Goal: Task Accomplishment & Management: Manage account settings

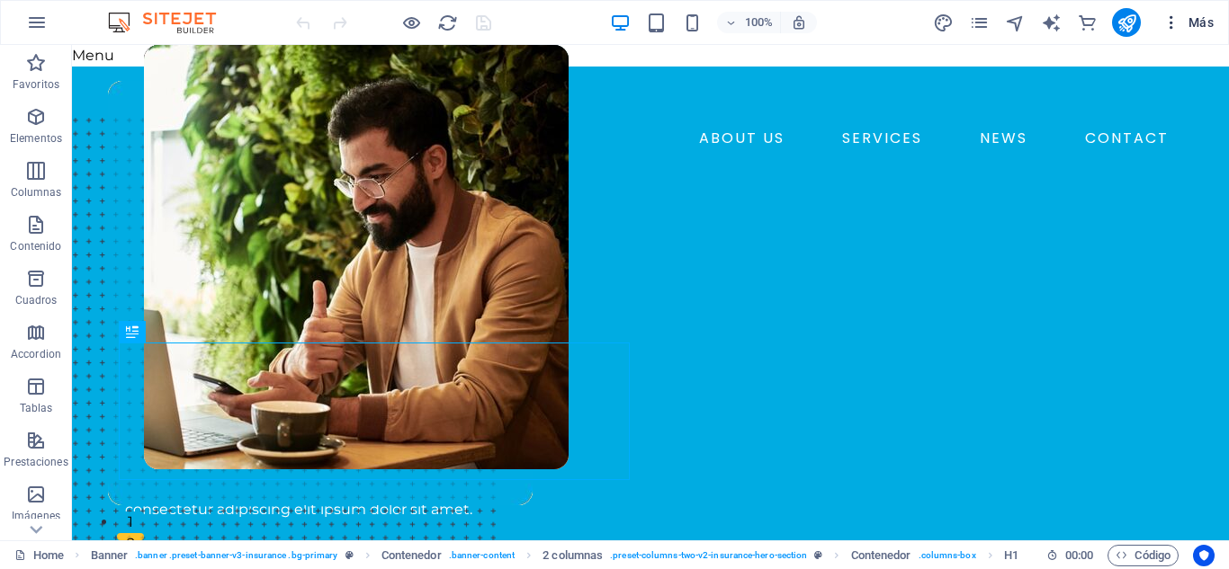
click at [1201, 22] on span "Más" at bounding box center [1187, 22] width 51 height 18
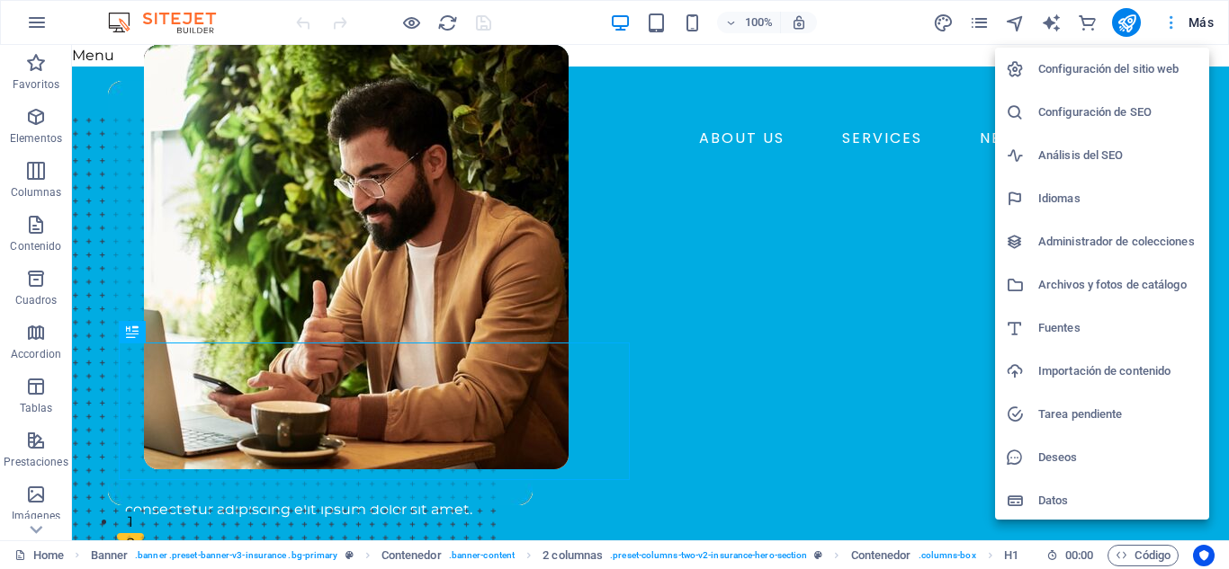
click at [1201, 22] on div at bounding box center [614, 284] width 1229 height 569
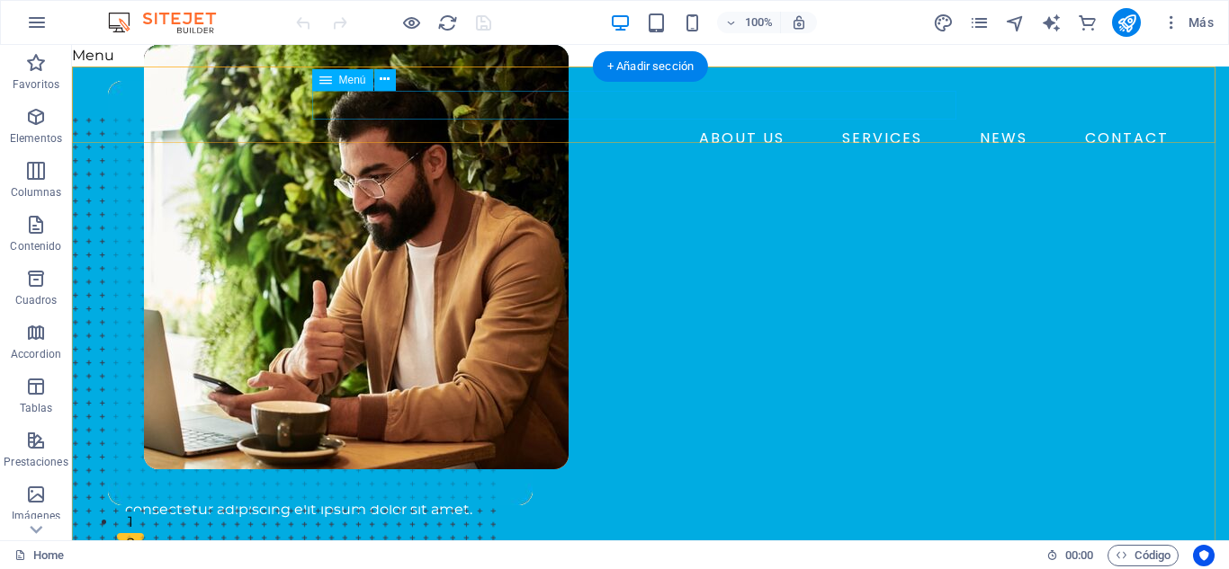
click at [526, 124] on nav "ABOUT US SERVICES NEWS CONTACT" at bounding box center [650, 138] width 1051 height 29
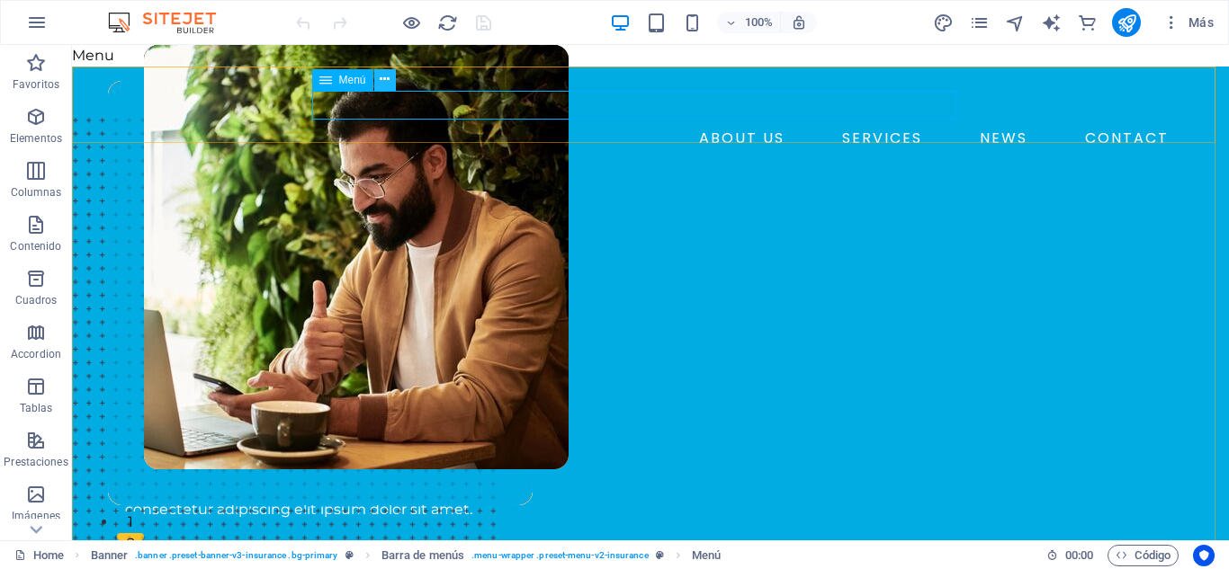
click at [382, 75] on icon at bounding box center [385, 79] width 10 height 19
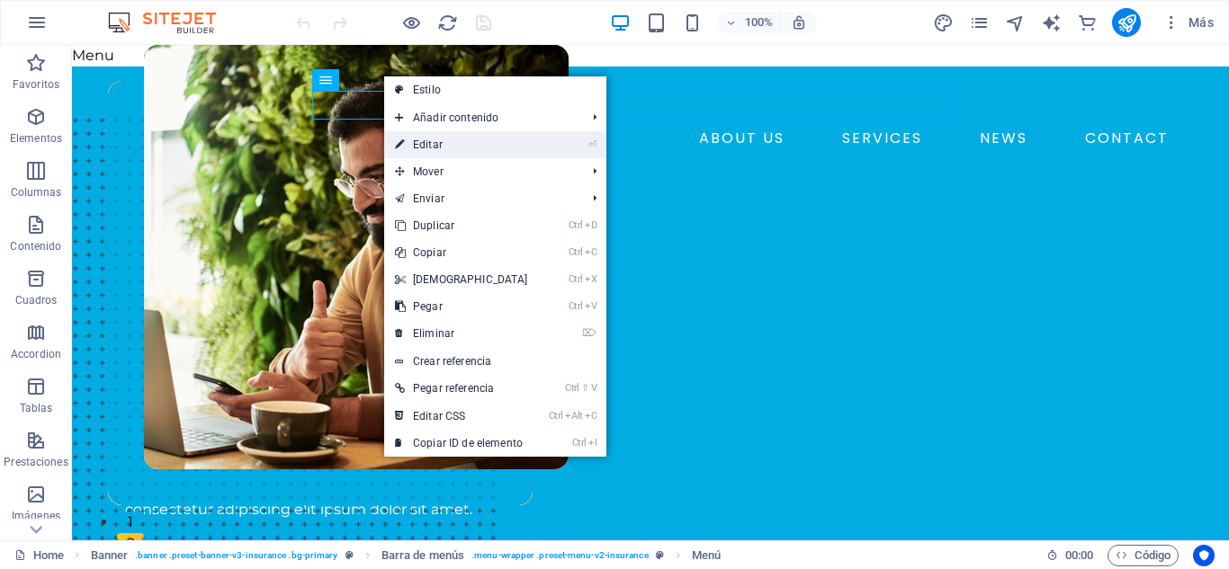
click at [429, 139] on link "⏎ Editar" at bounding box center [461, 144] width 155 height 27
select select "1"
select select
select select "2"
select select
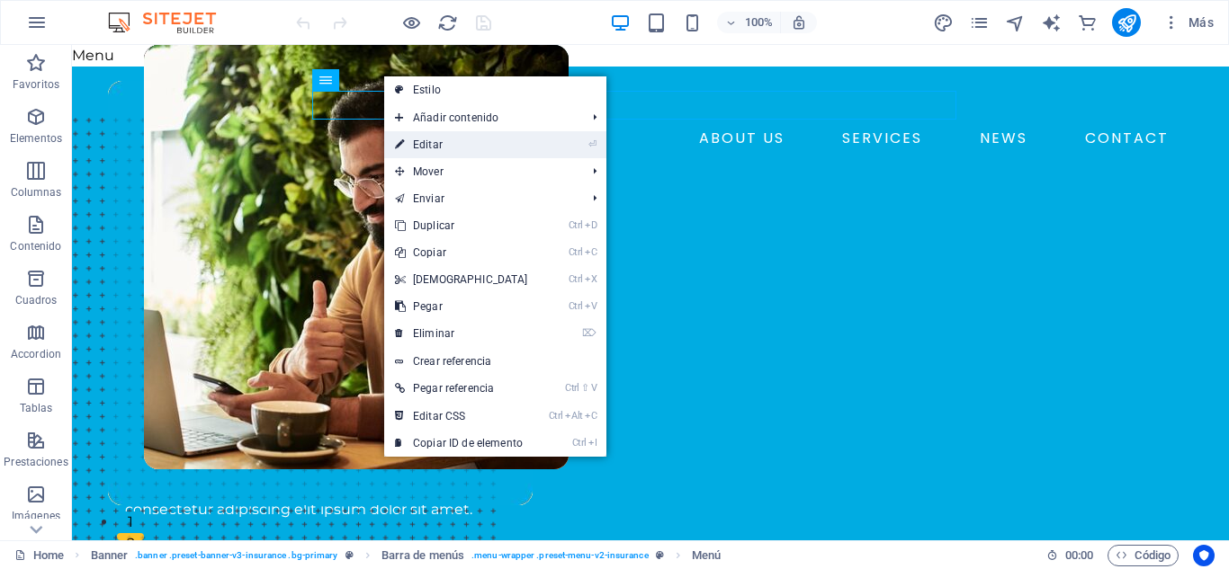
select select "3"
select select
select select "4"
select select
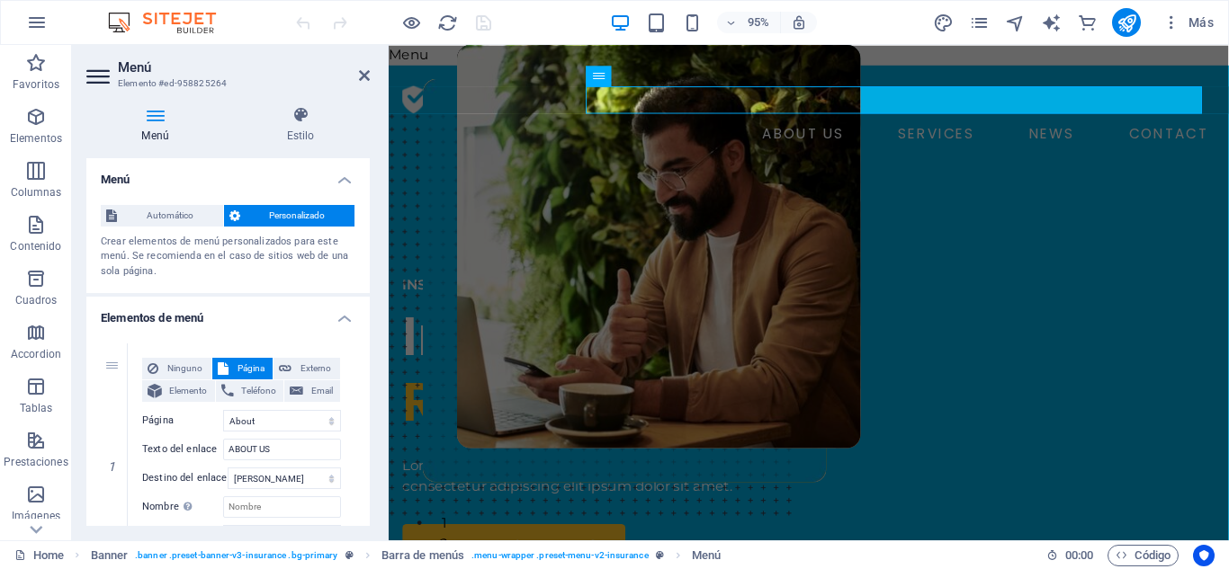
click at [340, 314] on h4 "Elementos de menú" at bounding box center [227, 313] width 283 height 32
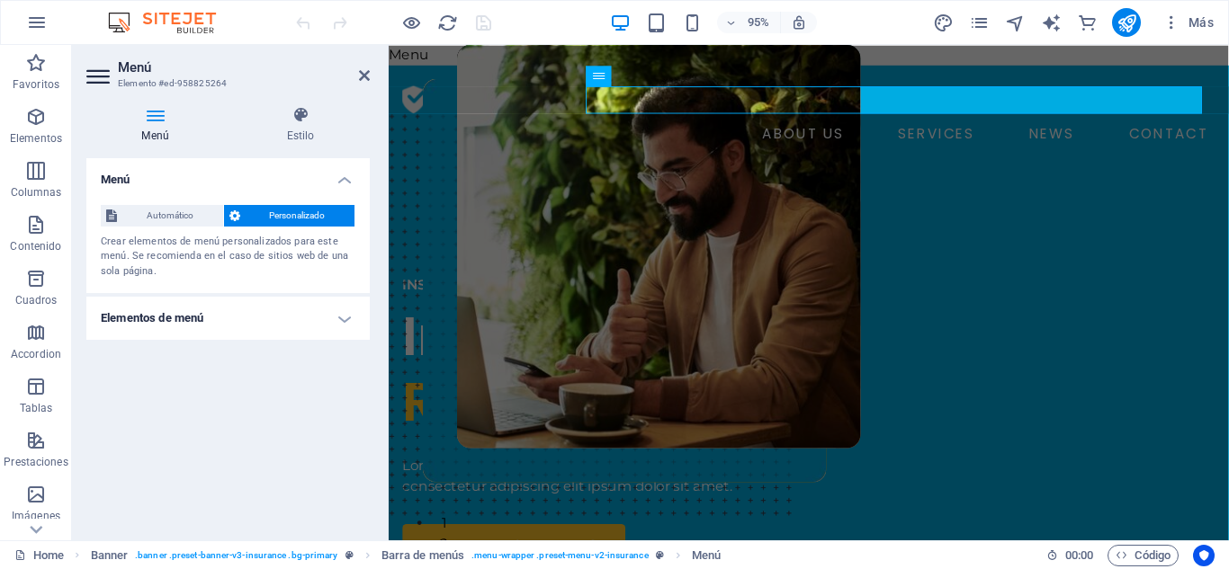
click at [340, 314] on h4 "Elementos de menú" at bounding box center [227, 318] width 283 height 43
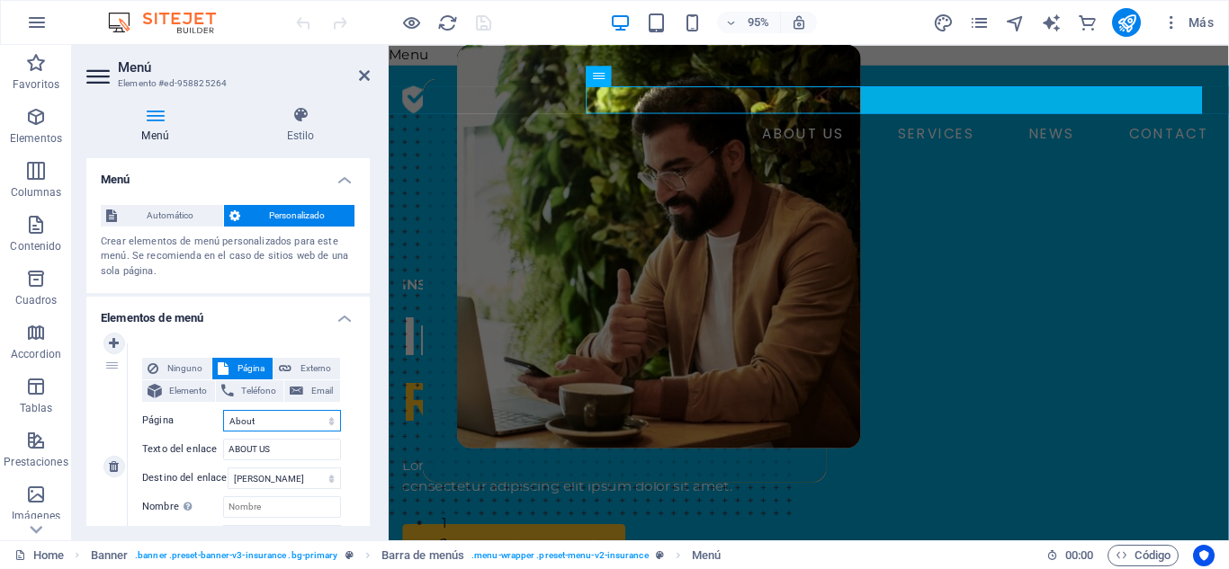
click at [261, 422] on select "Home About Services News Contact Legal Notice Privacy" at bounding box center [282, 421] width 118 height 22
click at [279, 454] on input "ABOUT US" at bounding box center [282, 450] width 118 height 22
type input "A"
select select
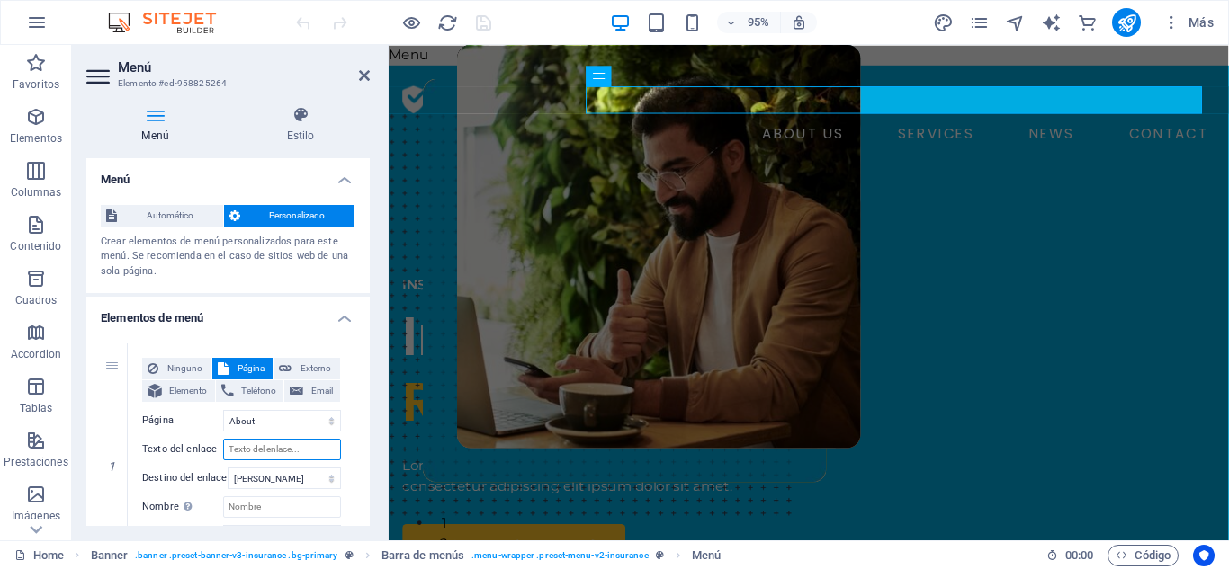
select select
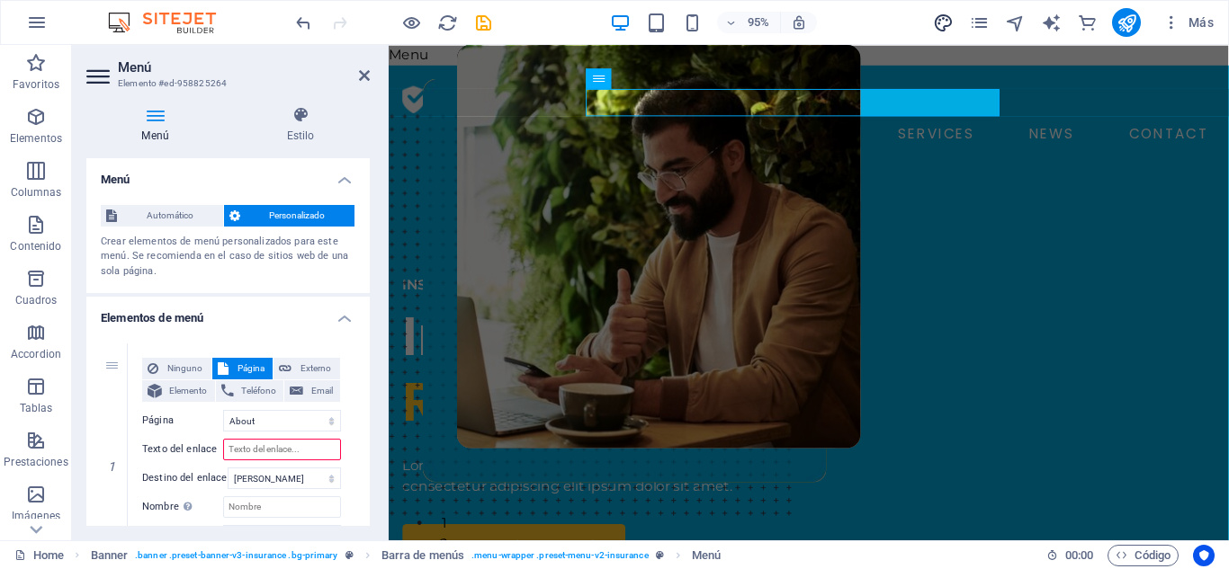
type input "About"
select select
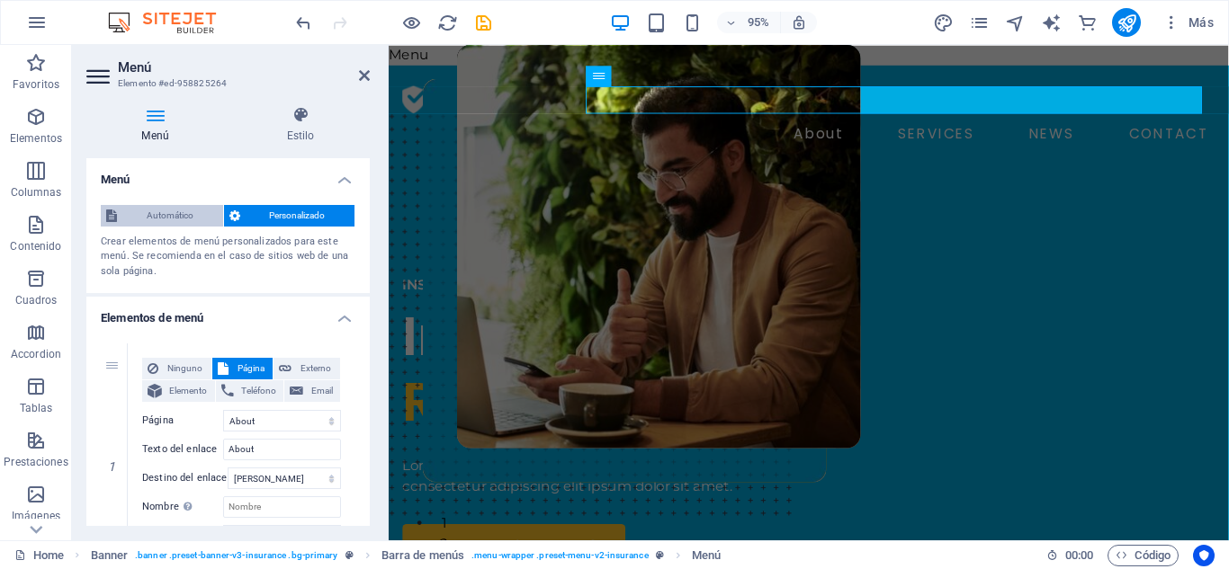
click at [171, 214] on span "Automático" at bounding box center [169, 216] width 95 height 22
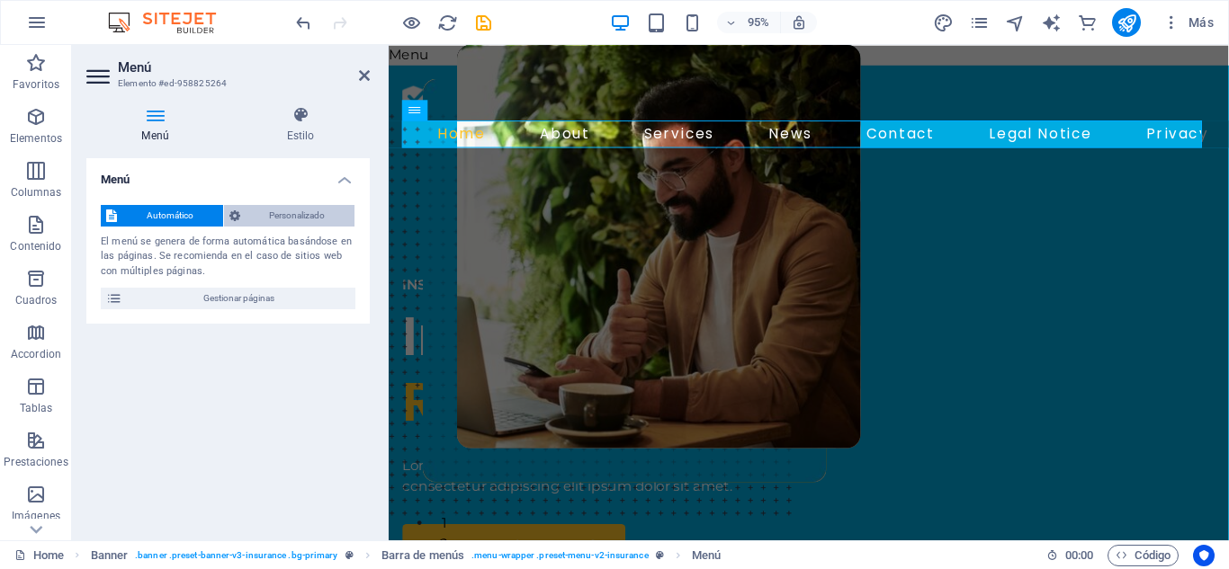
click at [287, 215] on span "Personalizado" at bounding box center [298, 216] width 104 height 22
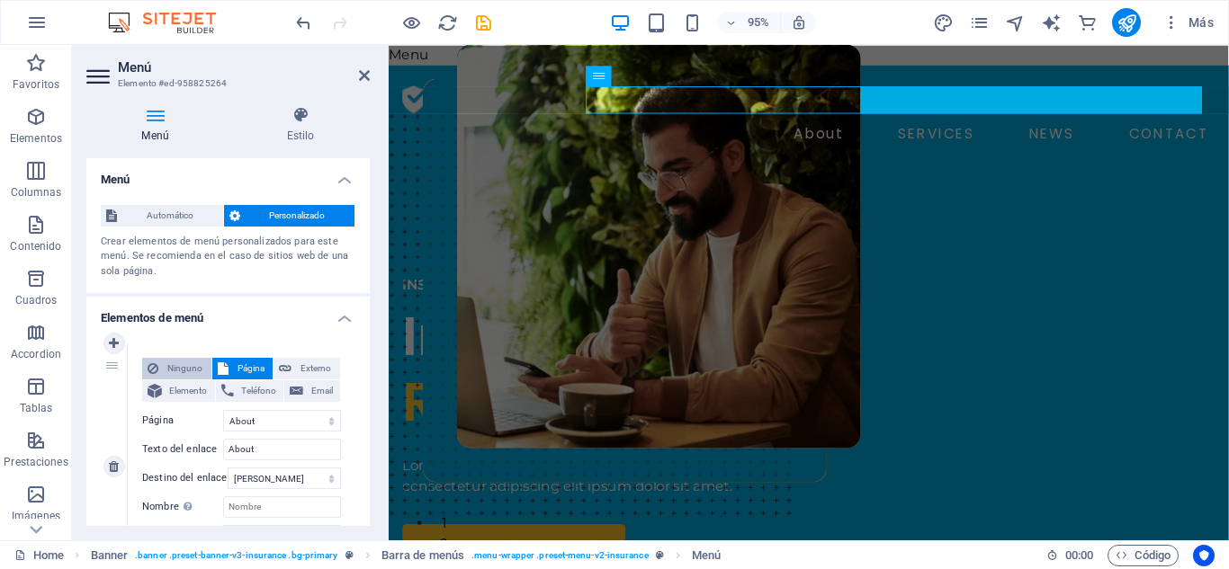
click at [190, 363] on span "Ninguno" at bounding box center [185, 369] width 42 height 22
select select
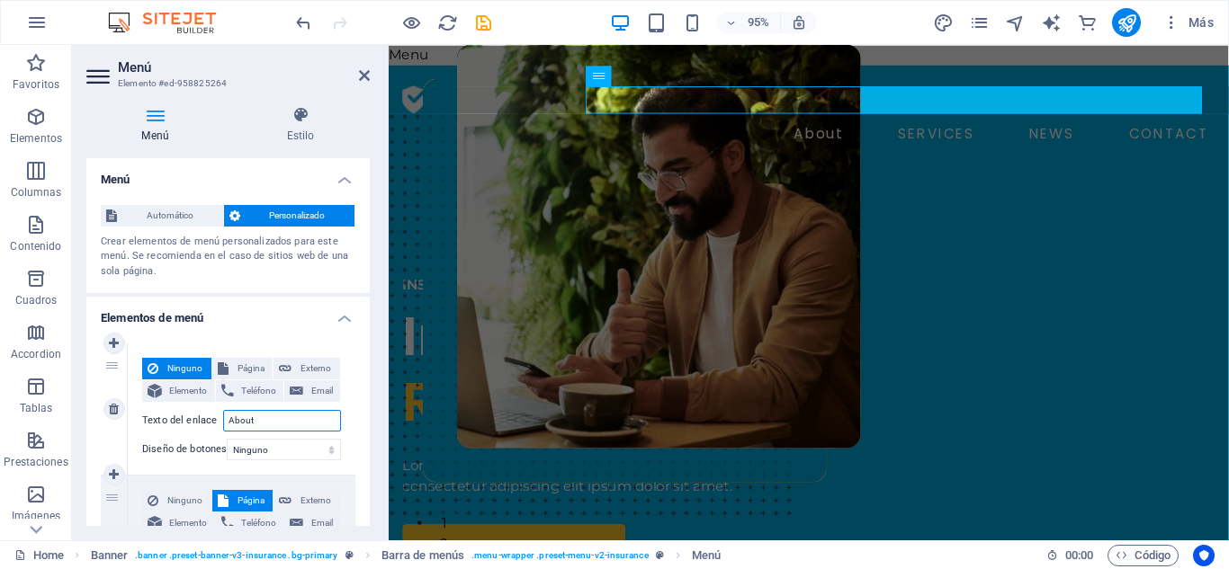
click at [265, 424] on input "About" at bounding box center [282, 421] width 118 height 22
type input "A"
select select
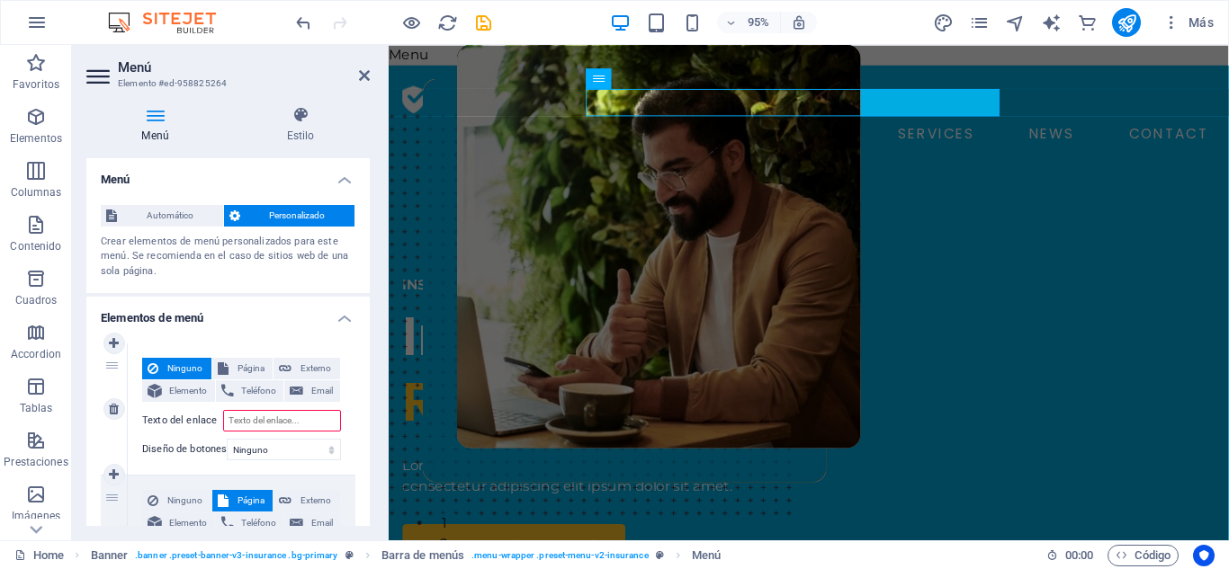
type input "I"
select select
type input "Inicio"
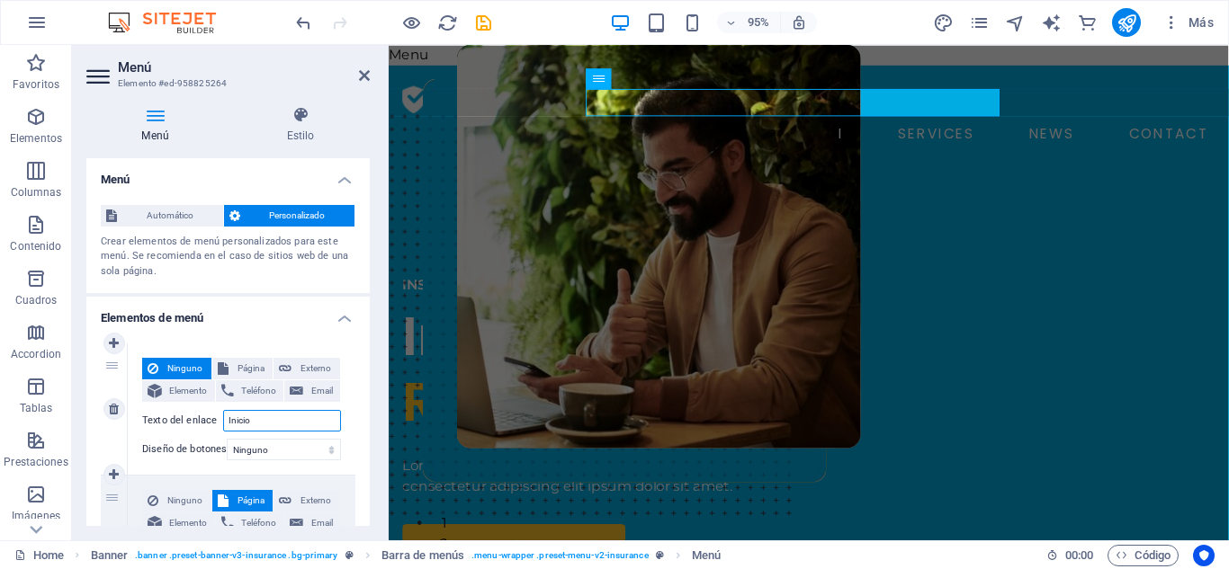
select select
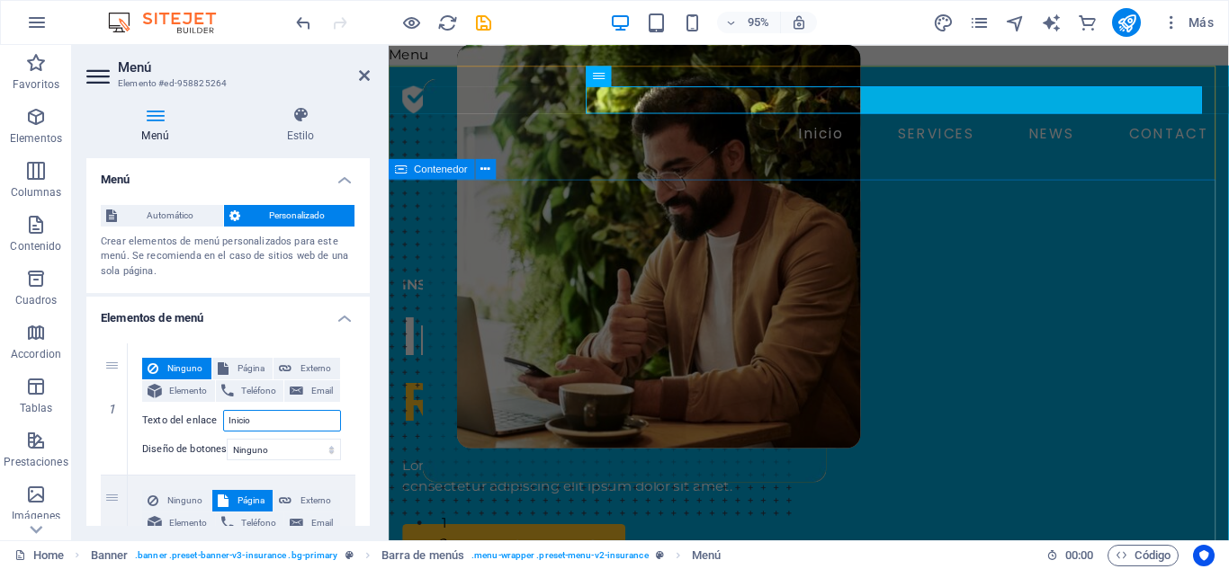
type input "Inicio"
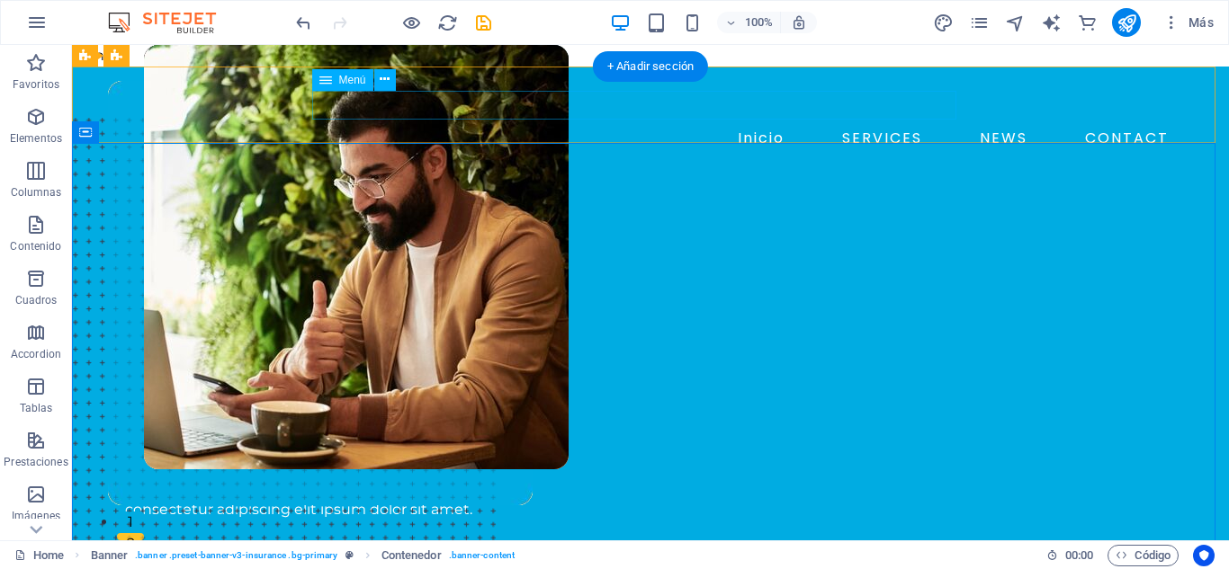
click at [529, 124] on nav "Inicio SERVICES NEWS CONTACT" at bounding box center [650, 138] width 1051 height 29
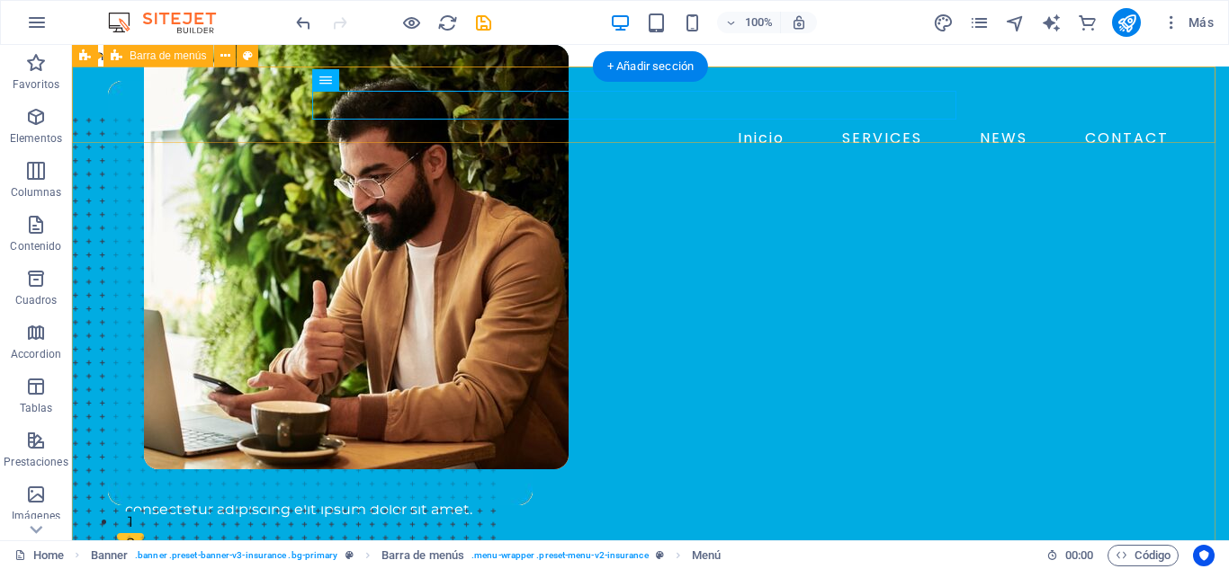
click at [386, 82] on div "Inicio SERVICES NEWS CONTACT BOOK A CALL Menu" at bounding box center [650, 141] width 1157 height 148
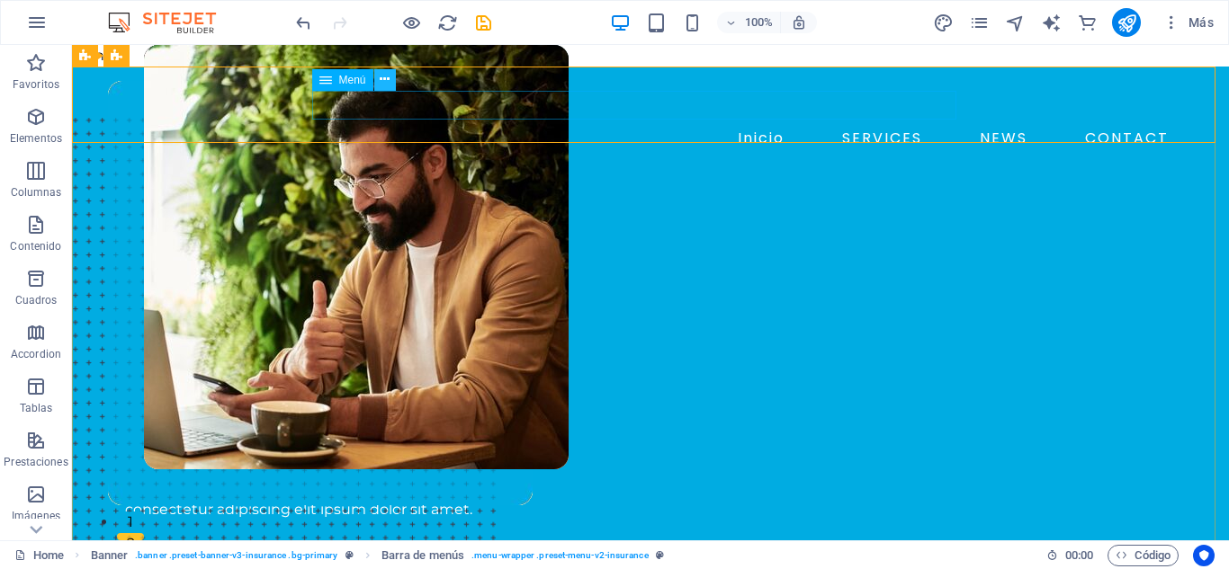
click at [382, 76] on icon at bounding box center [385, 79] width 10 height 19
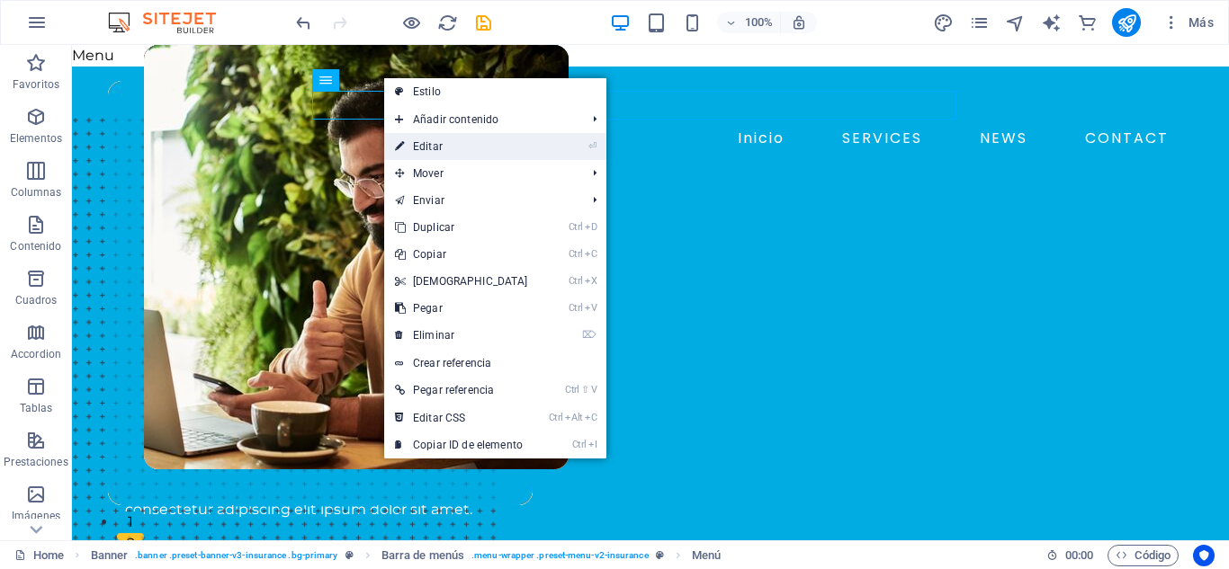
click at [428, 144] on link "⏎ Editar" at bounding box center [461, 146] width 155 height 27
select select "2"
select select
select select "3"
select select
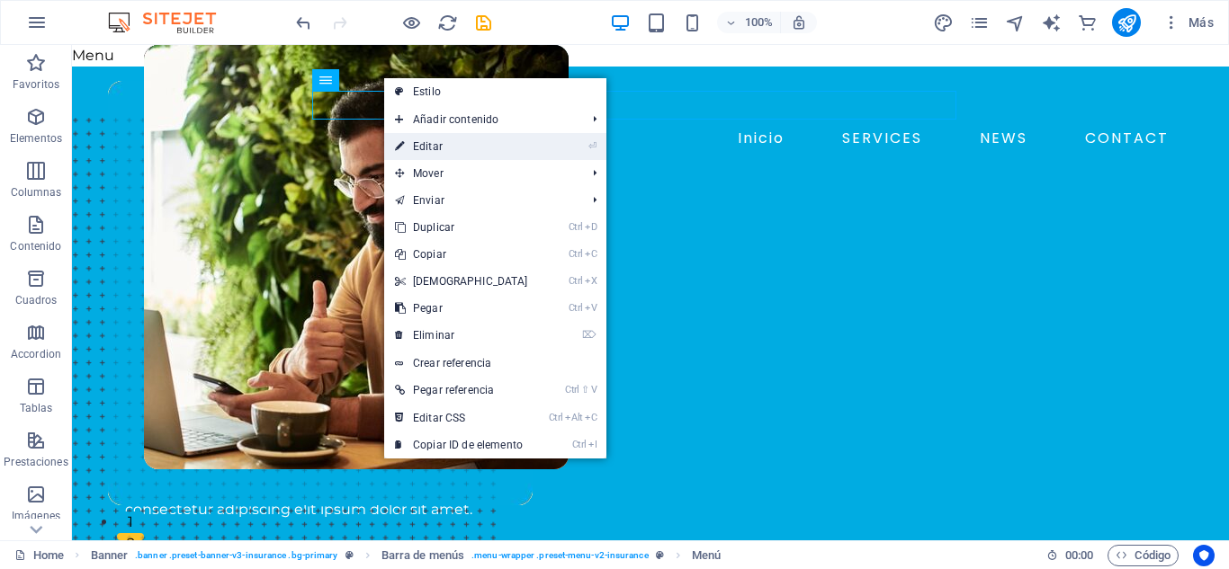
select select "4"
select select
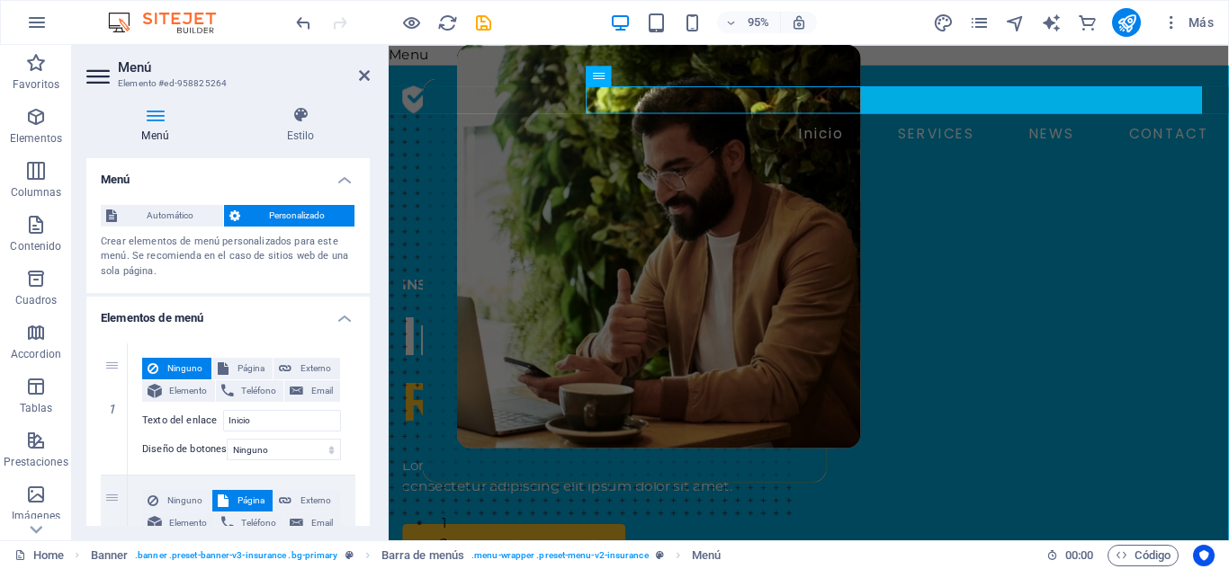
drag, startPoint x: 371, startPoint y: 249, endPoint x: 368, endPoint y: 275, distance: 26.2
click at [368, 275] on div "Menú Estilo Menú Automático Personalizado Crear elementos de menú personalizado…" at bounding box center [228, 316] width 312 height 449
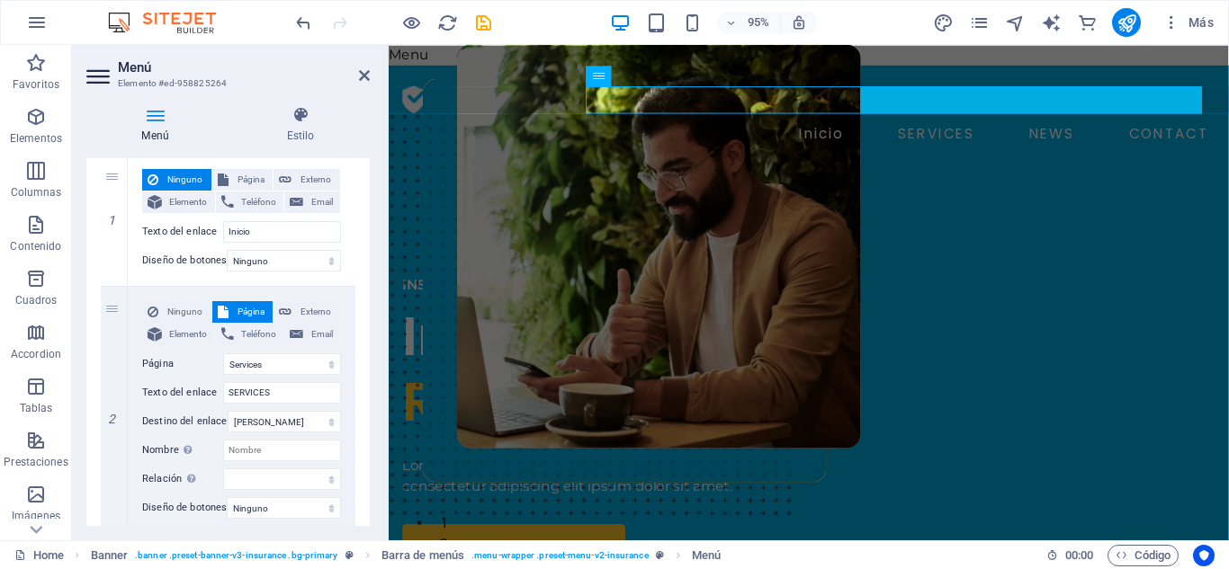
scroll to position [193, 0]
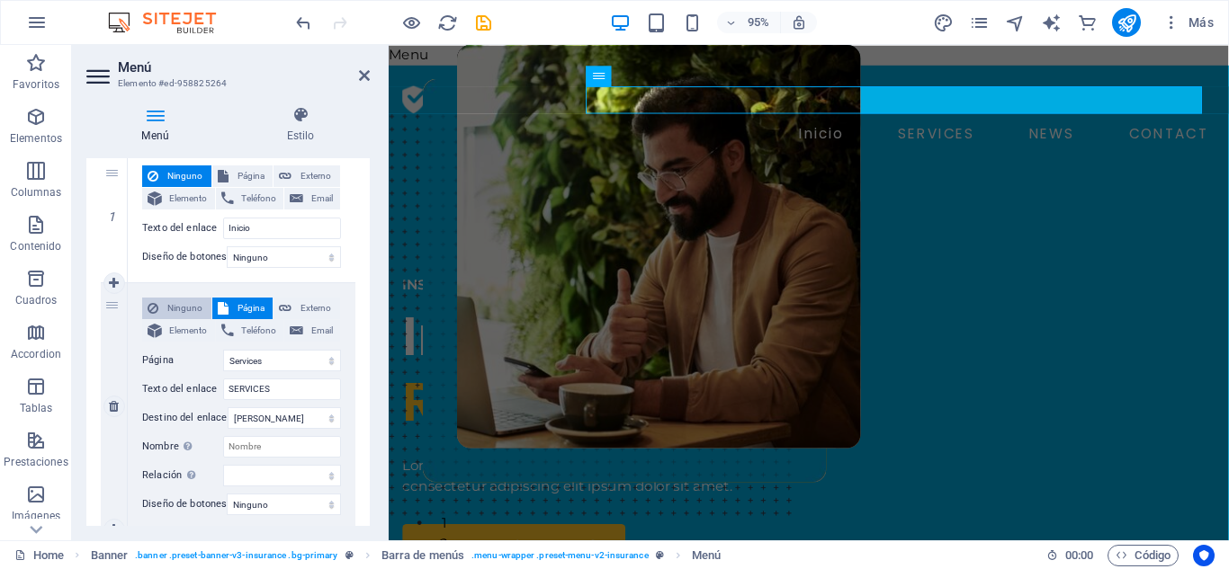
click at [190, 308] on span "Ninguno" at bounding box center [185, 309] width 42 height 22
select select
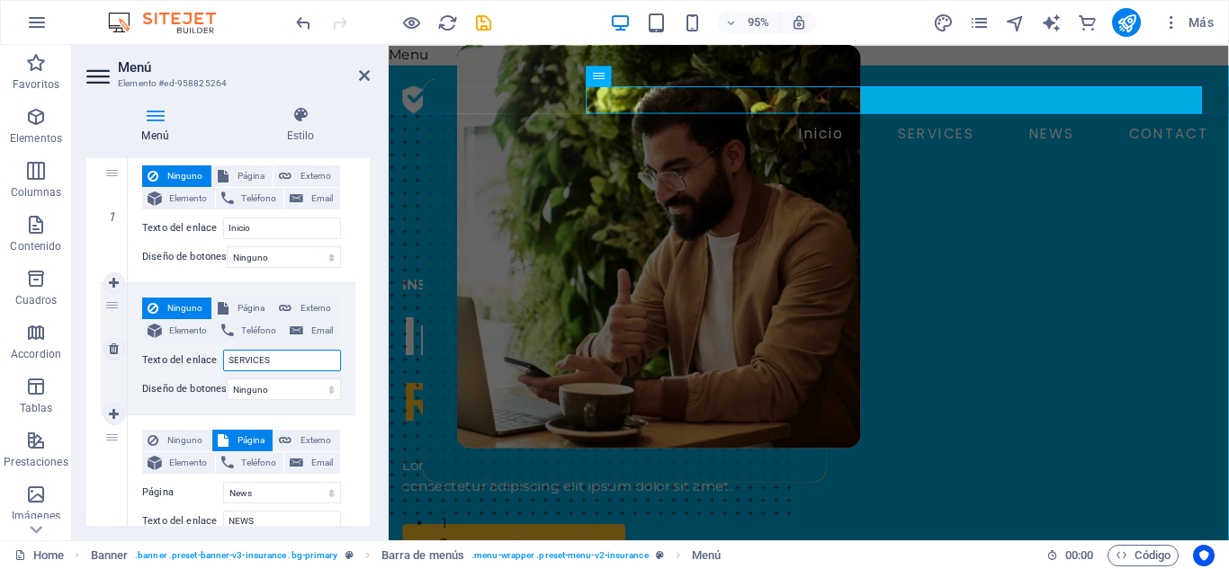
click at [275, 362] on input "SERVICES" at bounding box center [282, 361] width 118 height 22
type input "S"
type input "Q"
select select
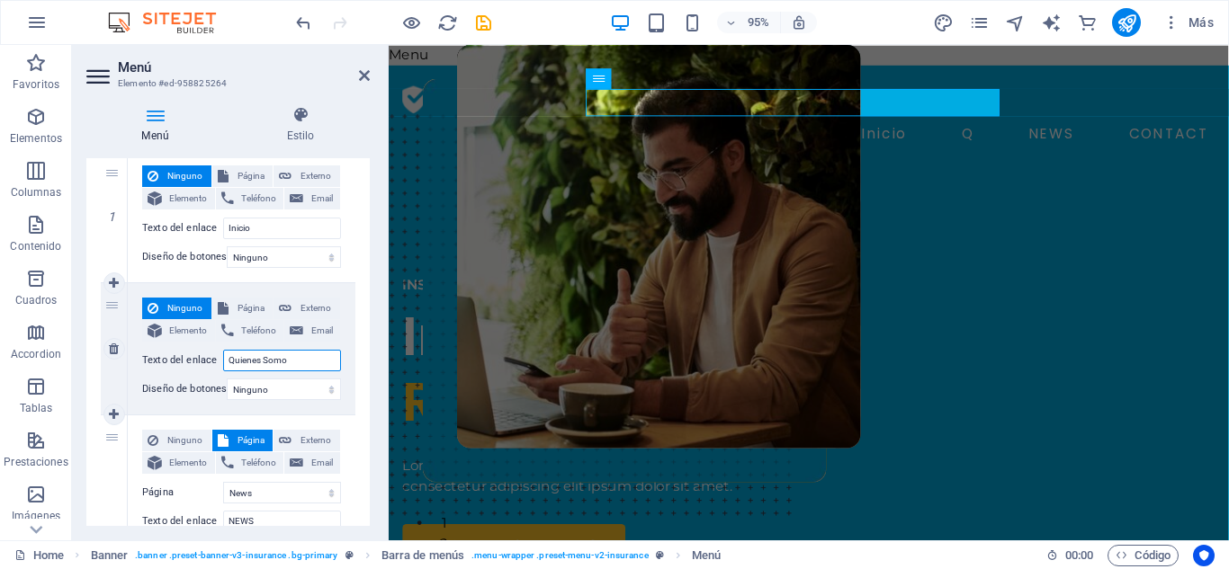
type input "Quienes Somos"
select select
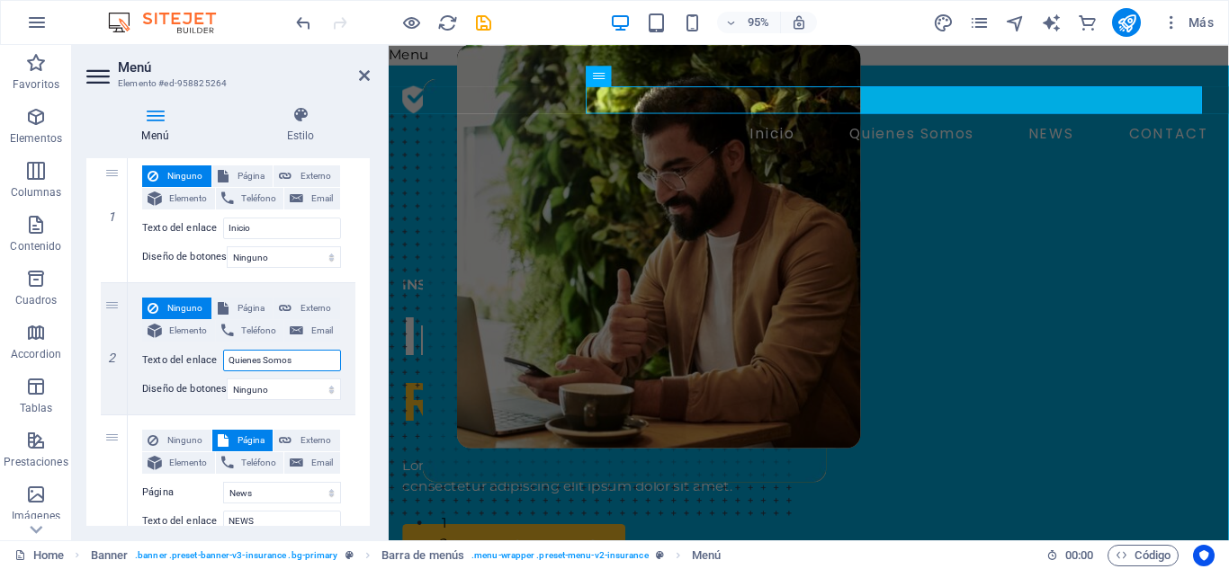
type input "Quienes Somos"
drag, startPoint x: 364, startPoint y: 330, endPoint x: 363, endPoint y: 343, distance: 12.6
click at [363, 343] on div "1 Ninguno Página Externo Elemento Teléfono Email Página Home About Services New…" at bounding box center [227, 530] width 283 height 787
drag, startPoint x: 365, startPoint y: 333, endPoint x: 366, endPoint y: 354, distance: 21.6
click at [366, 354] on div "Menú Automático Personalizado Crear elementos de menú personalizados para este …" at bounding box center [227, 342] width 283 height 368
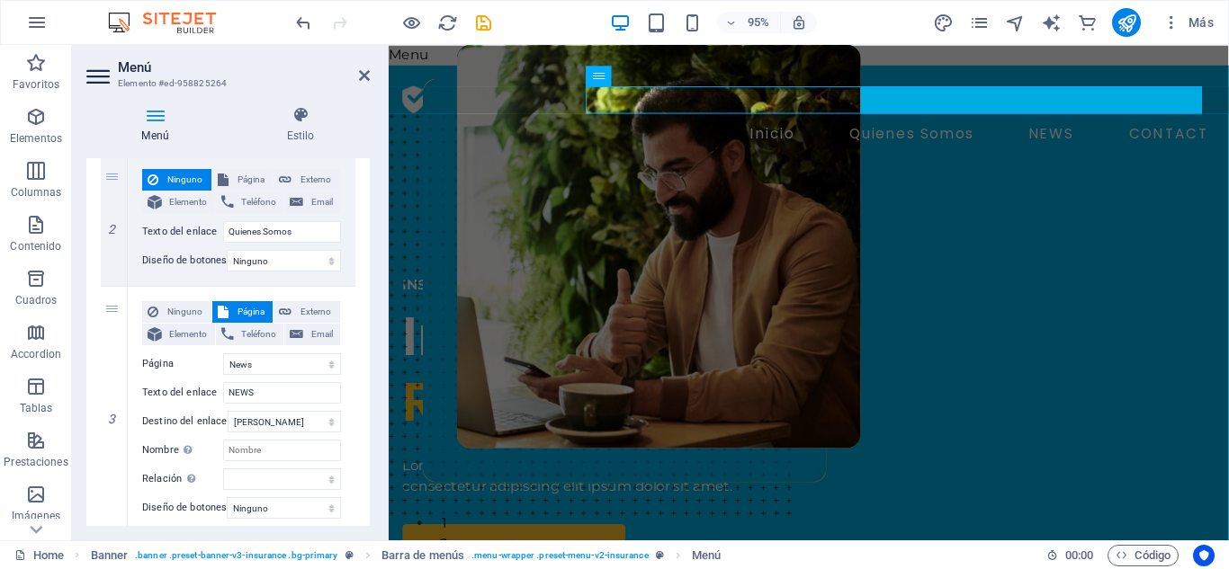
scroll to position [332, 0]
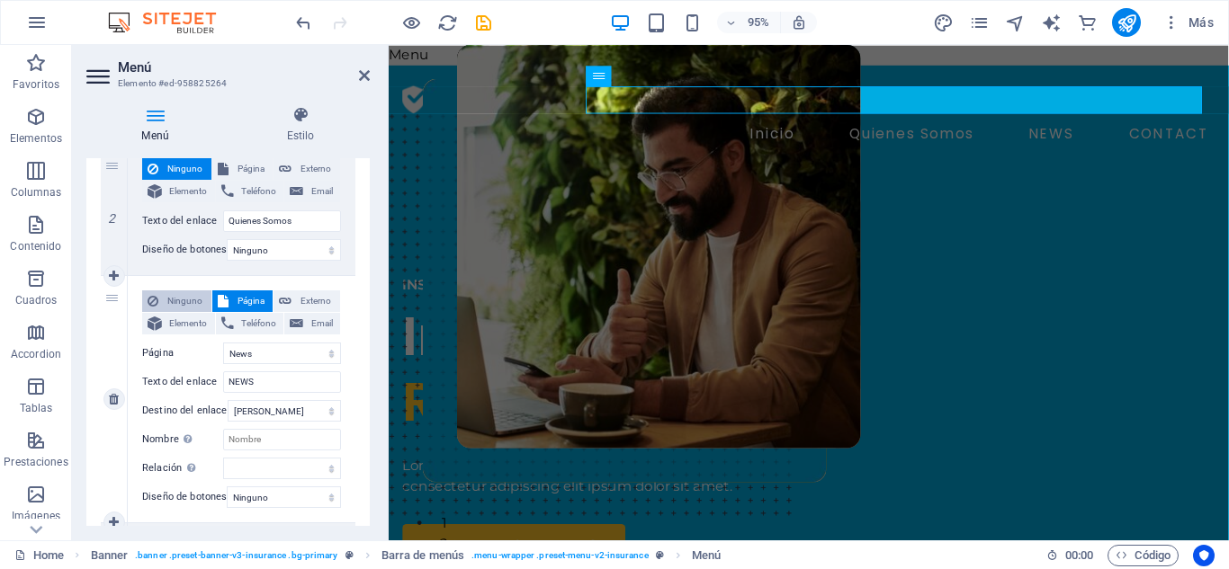
click at [190, 297] on span "Ninguno" at bounding box center [185, 302] width 42 height 22
select select
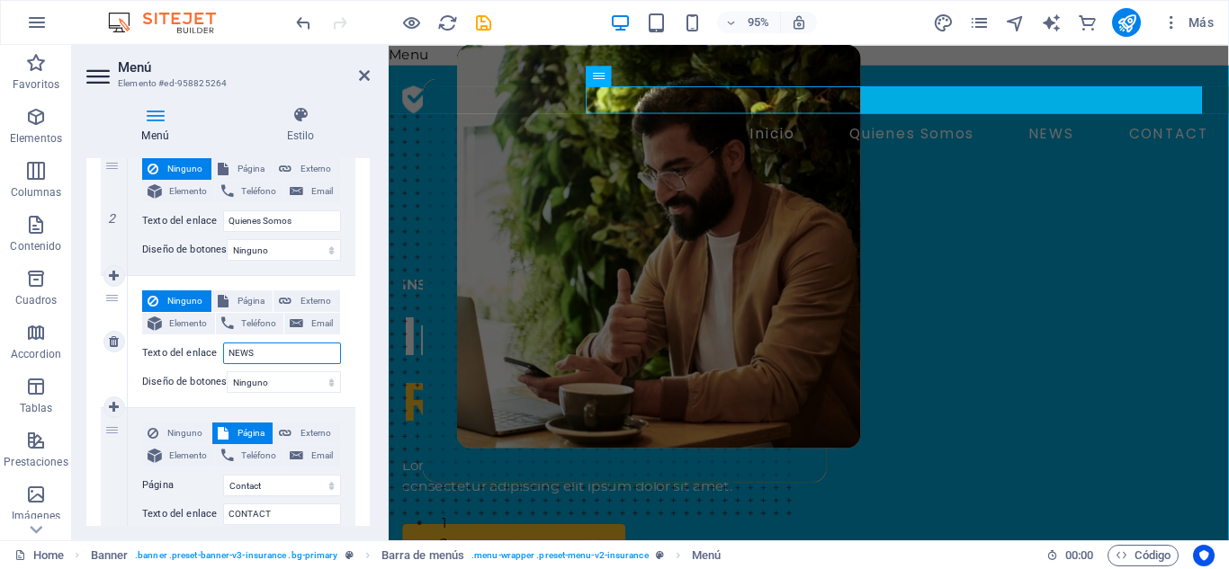
click at [262, 355] on input "NEWS" at bounding box center [282, 354] width 118 height 22
type input "N"
select select
paste input "Mision, Vision & Valores"
type input "Mision, Vision & Valores"
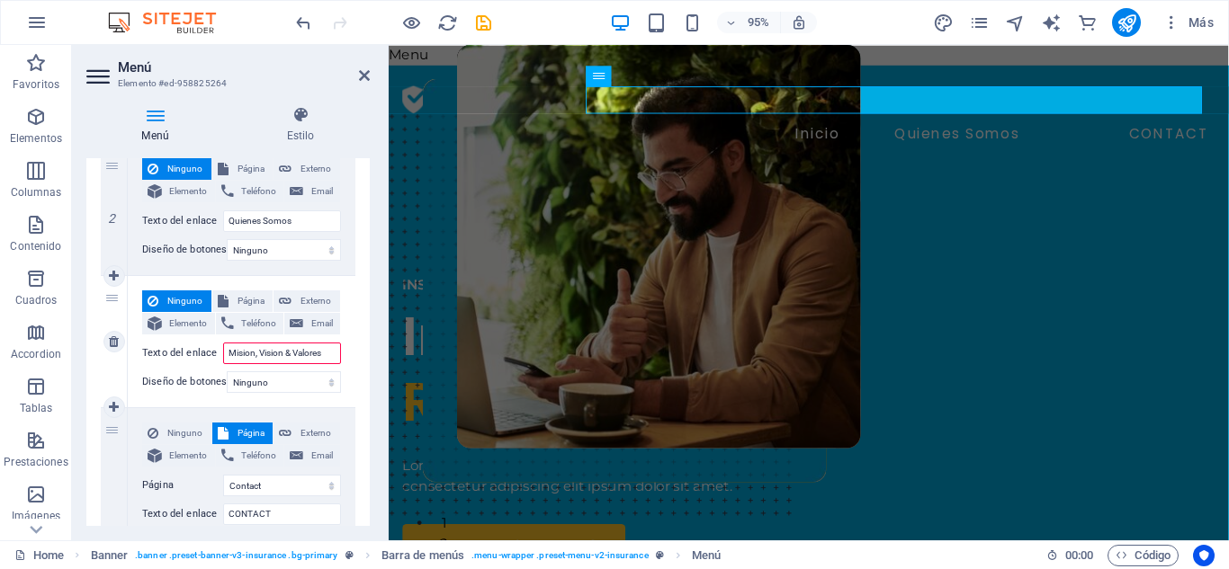
select select
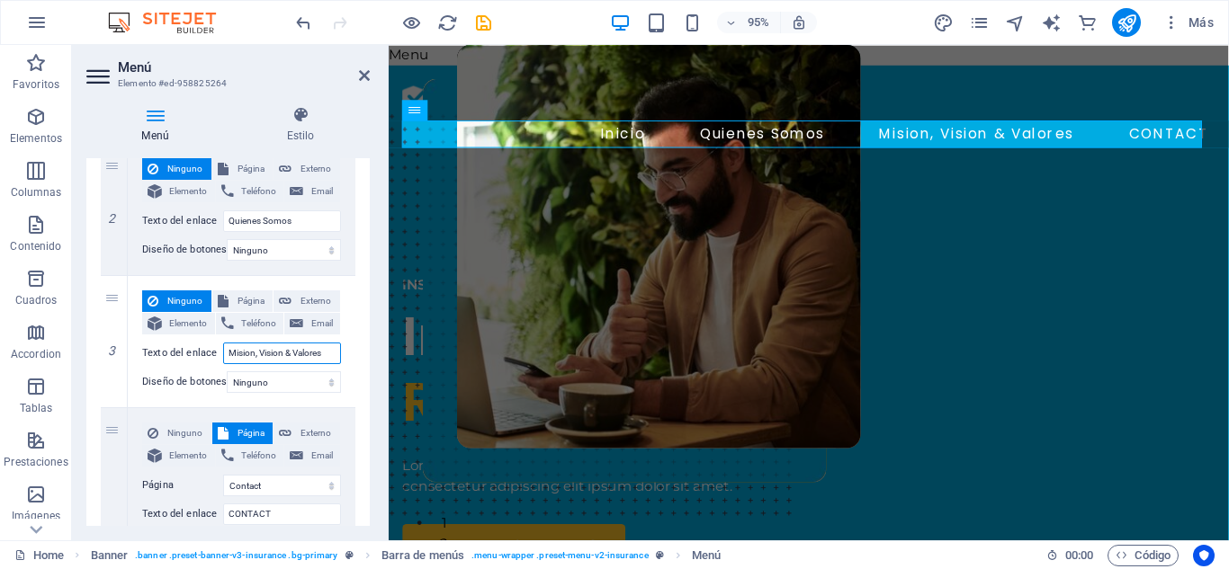
type input "Mision, Vision & Valores"
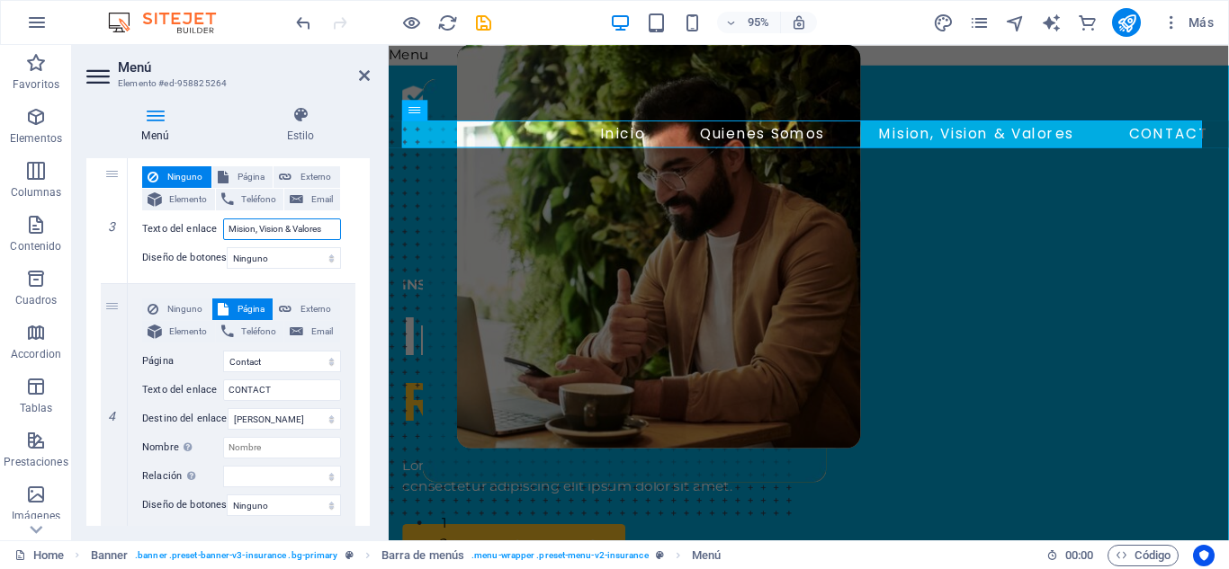
scroll to position [465, 0]
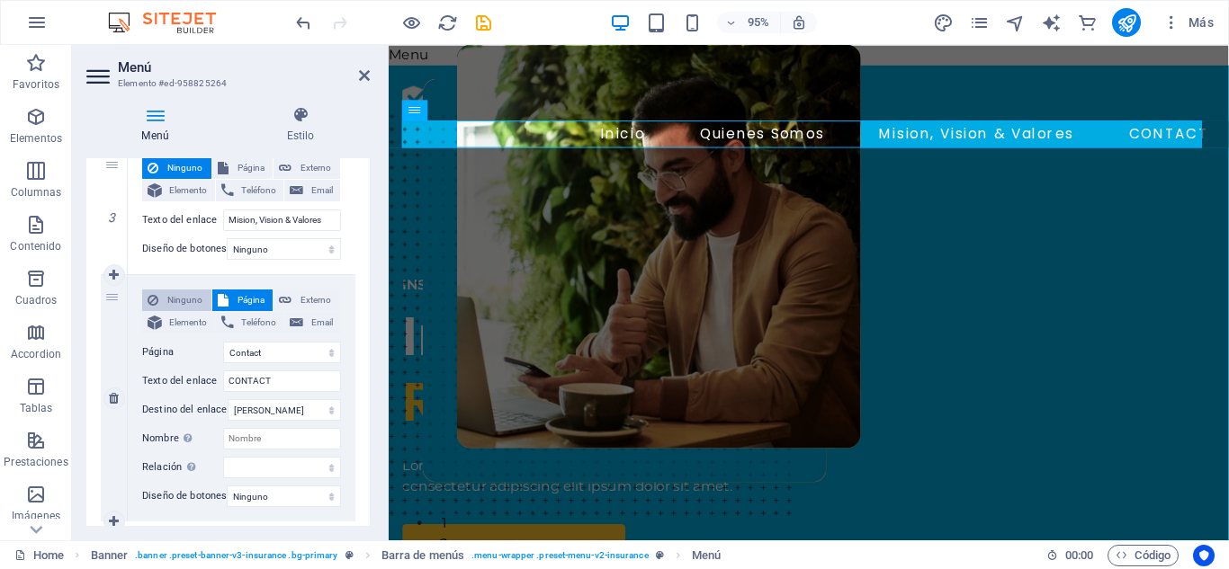
click at [175, 302] on span "Ninguno" at bounding box center [185, 301] width 42 height 22
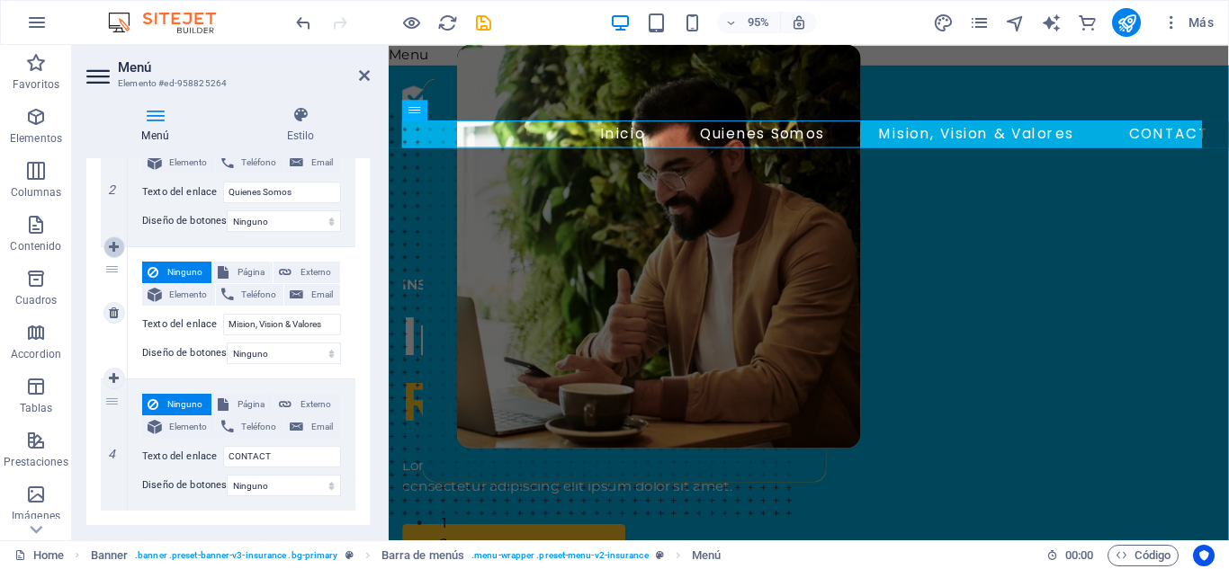
click at [111, 248] on icon at bounding box center [114, 247] width 10 height 13
select select
type input "Mision, Vision & Valores"
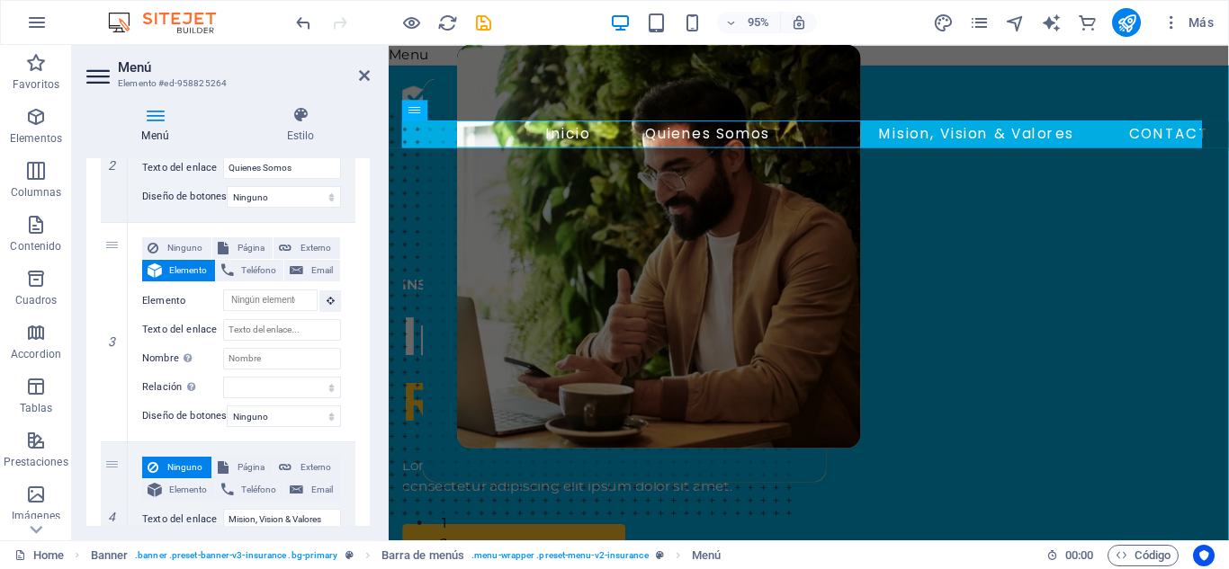
scroll to position [381, 0]
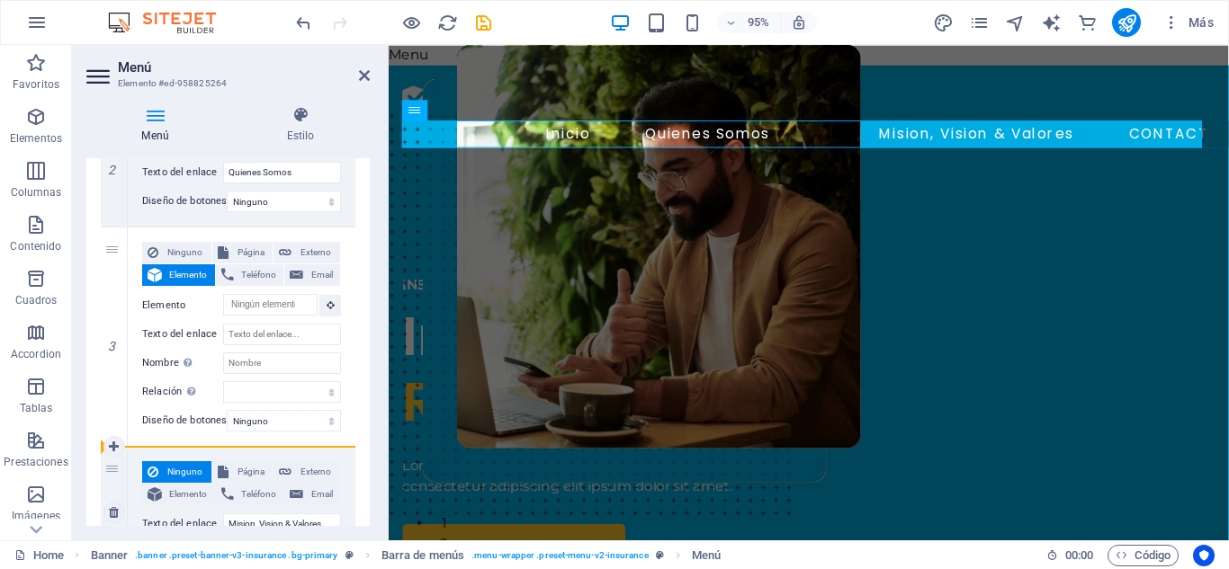
drag, startPoint x: 115, startPoint y: 250, endPoint x: 131, endPoint y: 501, distance: 251.5
click at [131, 501] on div "1 Ninguno Página Externo Elemento Teléfono Email Página Home About Services New…" at bounding box center [228, 337] width 255 height 748
select select
click at [176, 254] on span "Ninguno" at bounding box center [185, 253] width 42 height 22
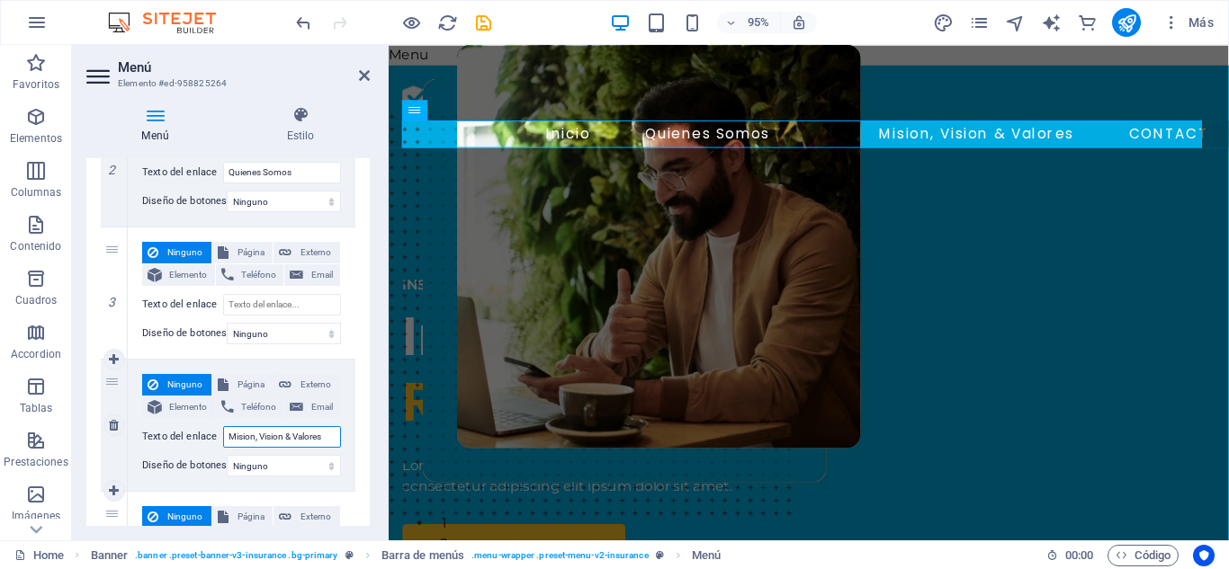
drag, startPoint x: 326, startPoint y: 434, endPoint x: 229, endPoint y: 437, distance: 96.3
click at [229, 437] on input "Mision, Vision & Valores" at bounding box center [282, 437] width 118 height 22
click at [264, 305] on input "Texto del enlace" at bounding box center [282, 305] width 118 height 22
type input "Mision, Vision & Valores"
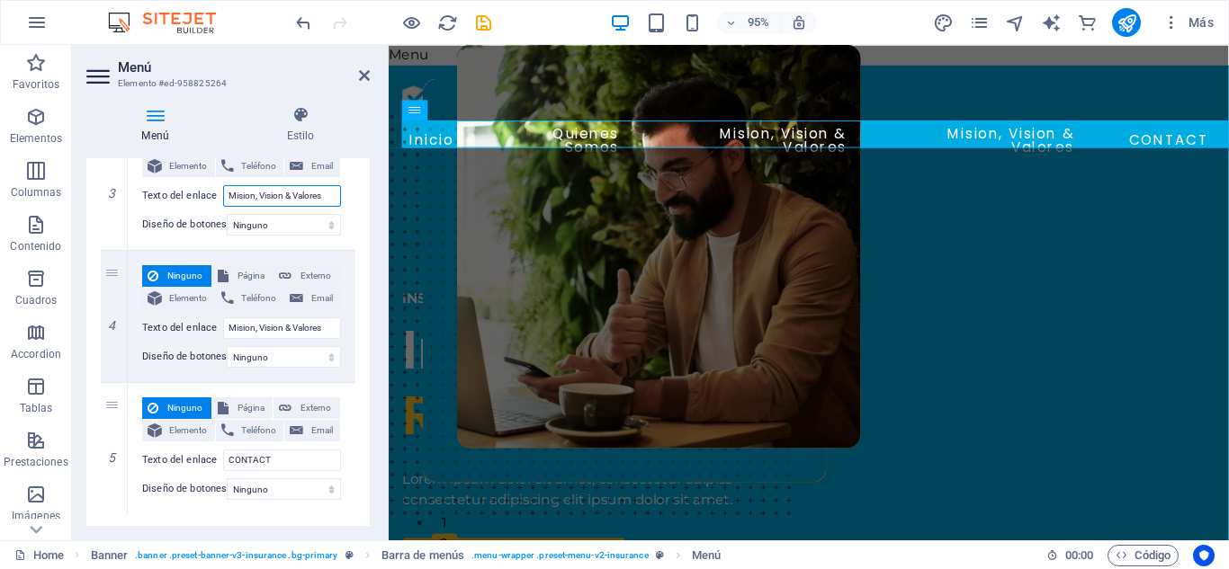
scroll to position [492, 0]
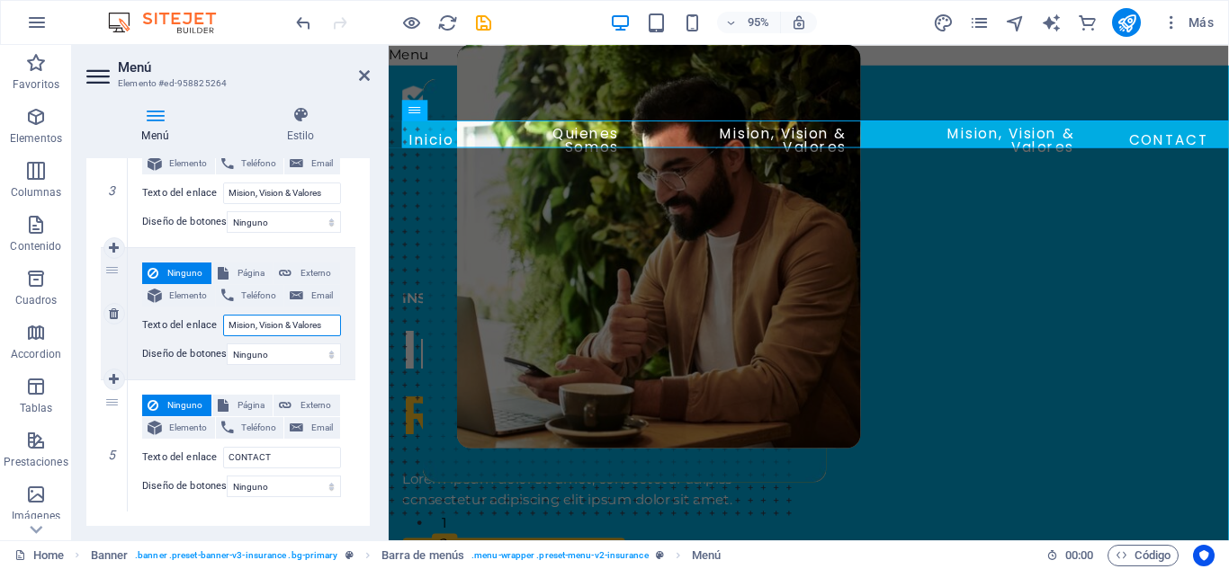
click at [327, 325] on input "Mision, Vision & Valores" at bounding box center [282, 326] width 118 height 22
type input "M"
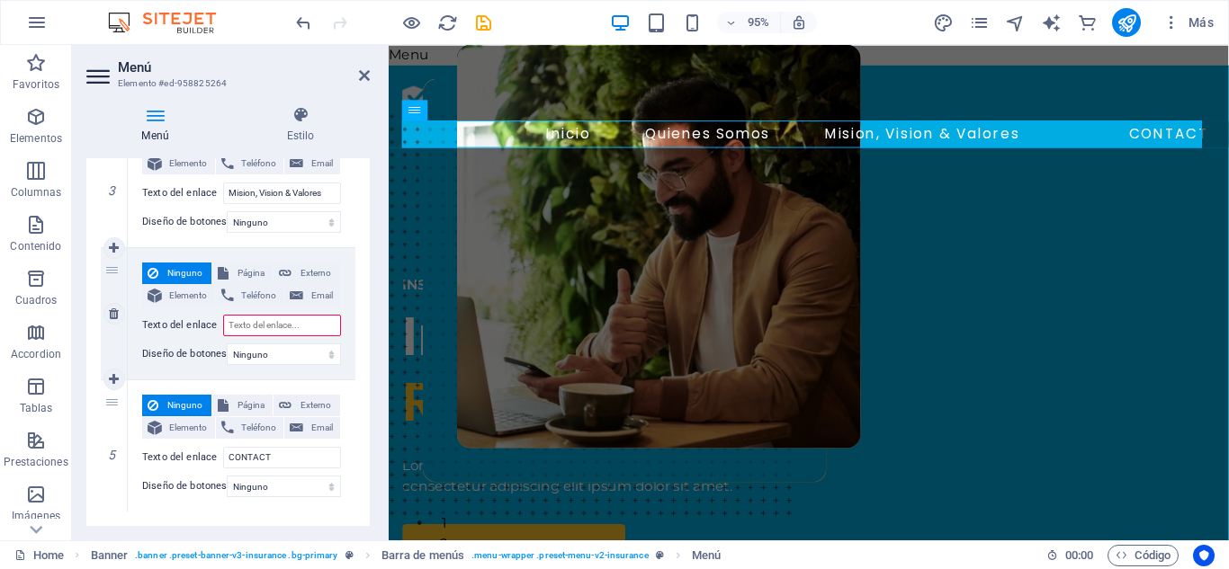
paste input "Alianzas & Colaboración"
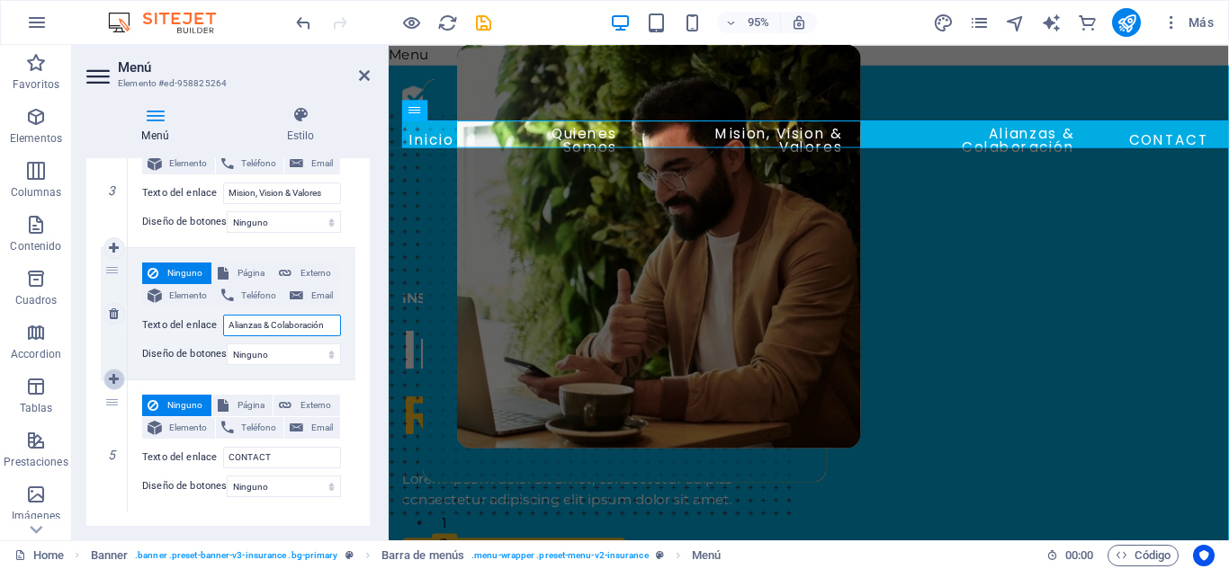
type input "Alianzas & Colaboración"
click at [114, 377] on icon at bounding box center [114, 379] width 10 height 13
select select
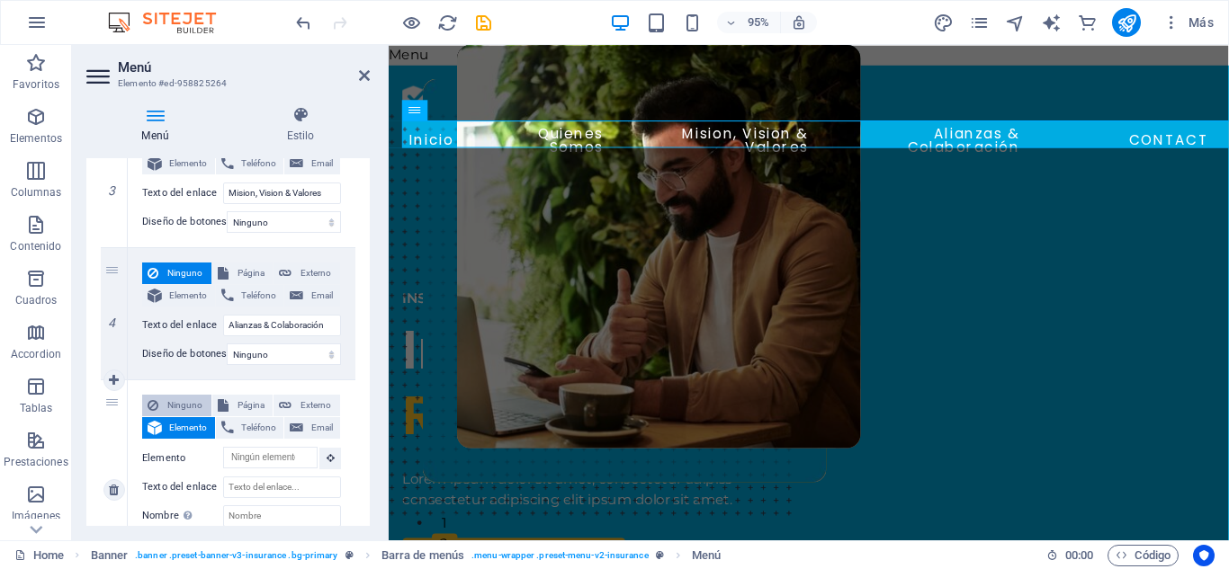
click at [180, 403] on span "Ninguno" at bounding box center [185, 406] width 42 height 22
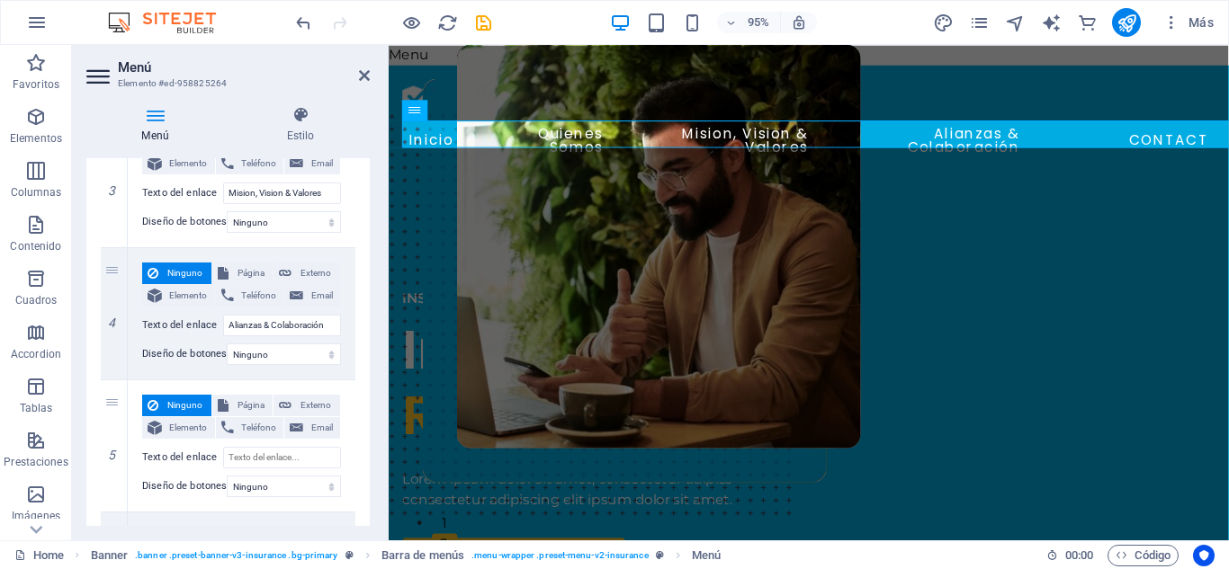
drag, startPoint x: 363, startPoint y: 386, endPoint x: 363, endPoint y: 421, distance: 35.1
click at [363, 421] on div "1 Ninguno Página Externo Elemento Teléfono Email Página Home About Services New…" at bounding box center [227, 247] width 283 height 821
drag, startPoint x: 364, startPoint y: 396, endPoint x: 364, endPoint y: 423, distance: 27.0
click at [364, 423] on div "1 Ninguno Página Externo Elemento Teléfono Email Página Home About Services New…" at bounding box center [227, 247] width 283 height 821
click at [301, 453] on input "Texto del enlace" at bounding box center [282, 458] width 118 height 22
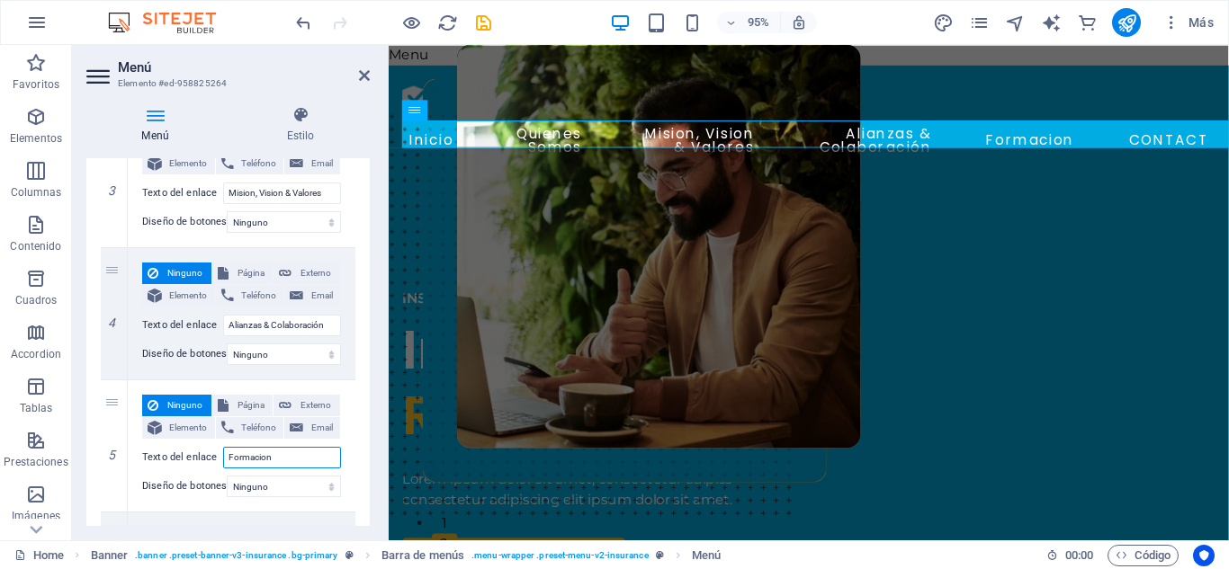
type input "Formacion"
drag, startPoint x: 365, startPoint y: 399, endPoint x: 367, endPoint y: 444, distance: 45.9
click at [367, 444] on div "Menú Automático Personalizado Crear elementos de menú personalizados para este …" at bounding box center [227, 342] width 283 height 368
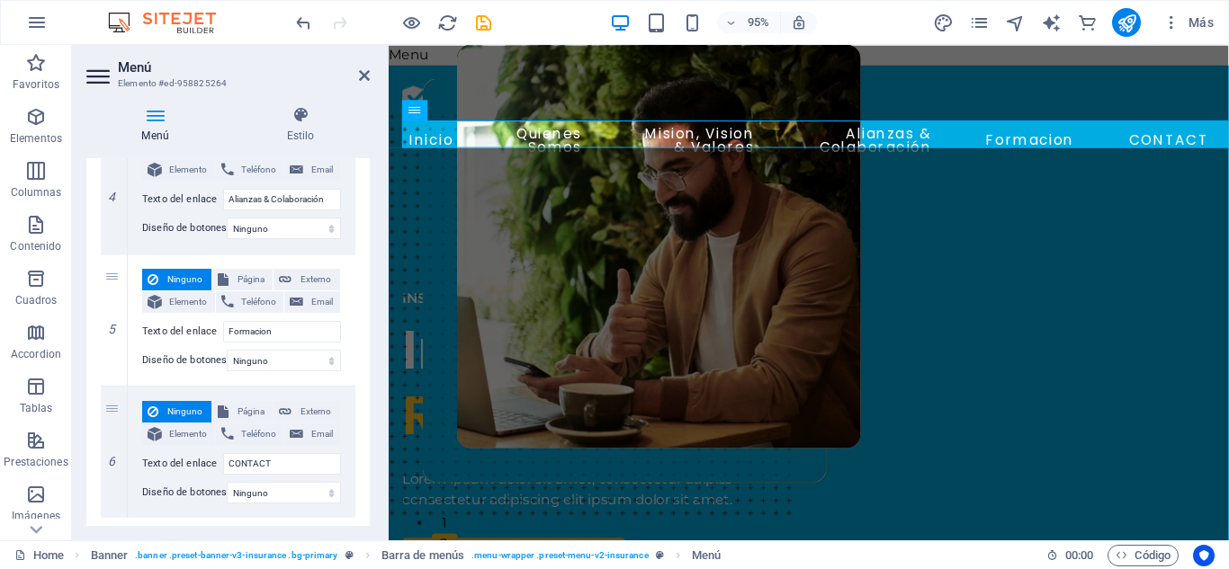
scroll to position [623, 0]
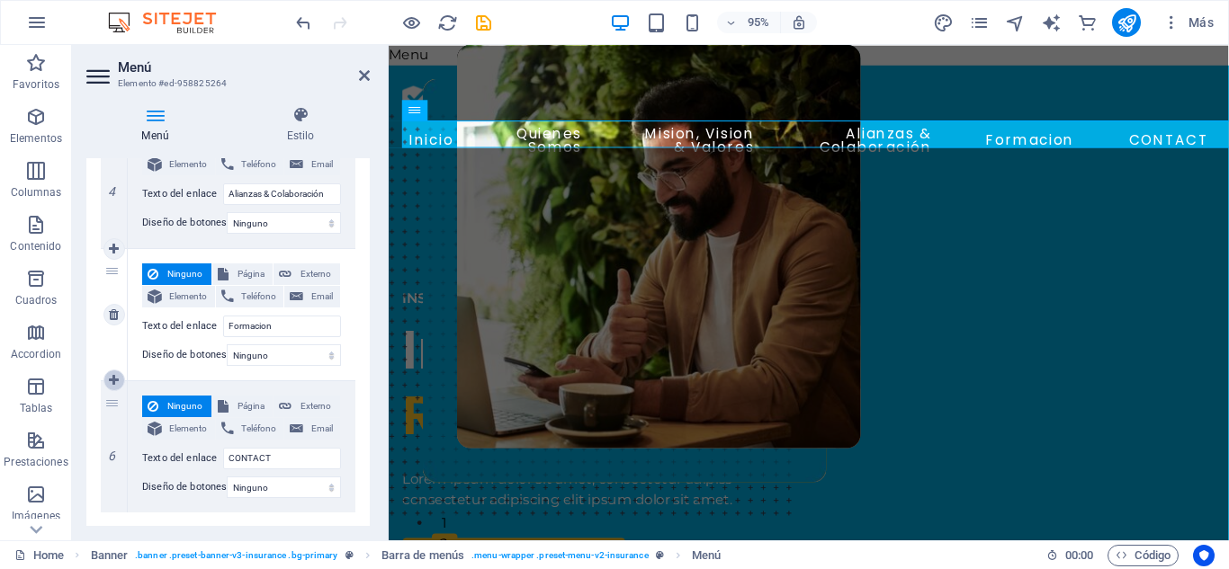
click at [112, 375] on icon at bounding box center [114, 380] width 10 height 13
select select
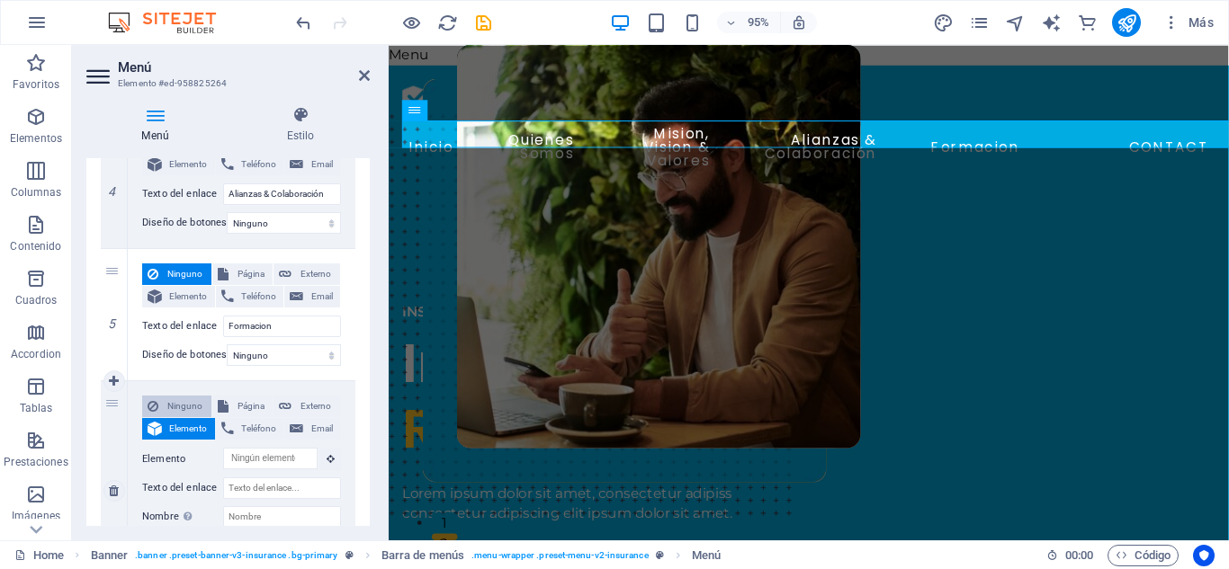
click at [185, 402] on span "Ninguno" at bounding box center [185, 407] width 42 height 22
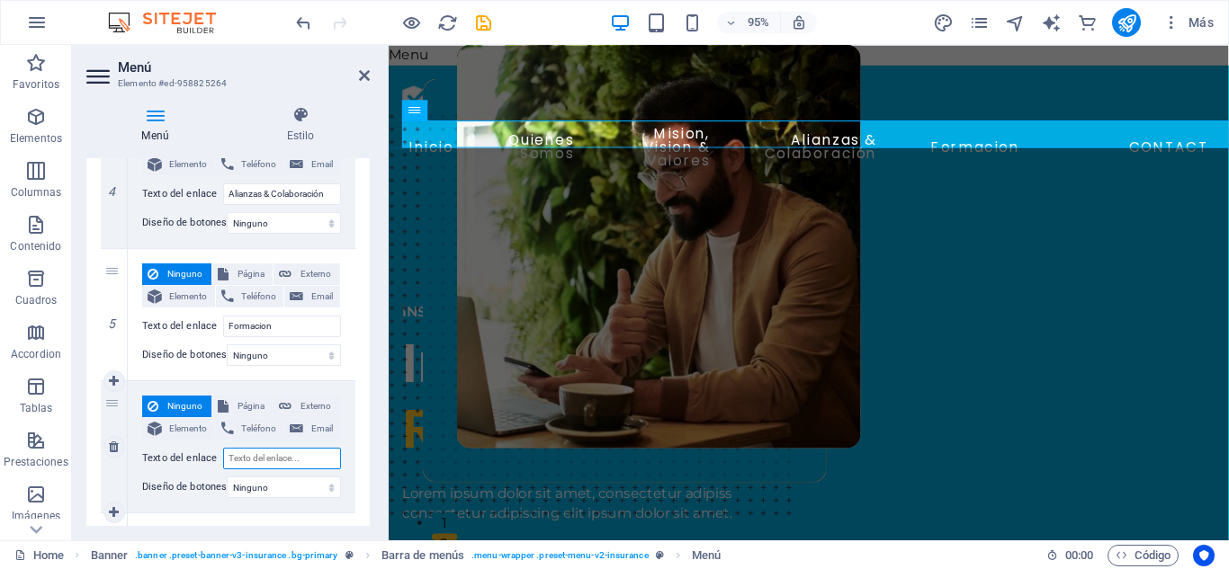
click at [310, 456] on input "Texto del enlace" at bounding box center [282, 459] width 118 height 22
type input "W"
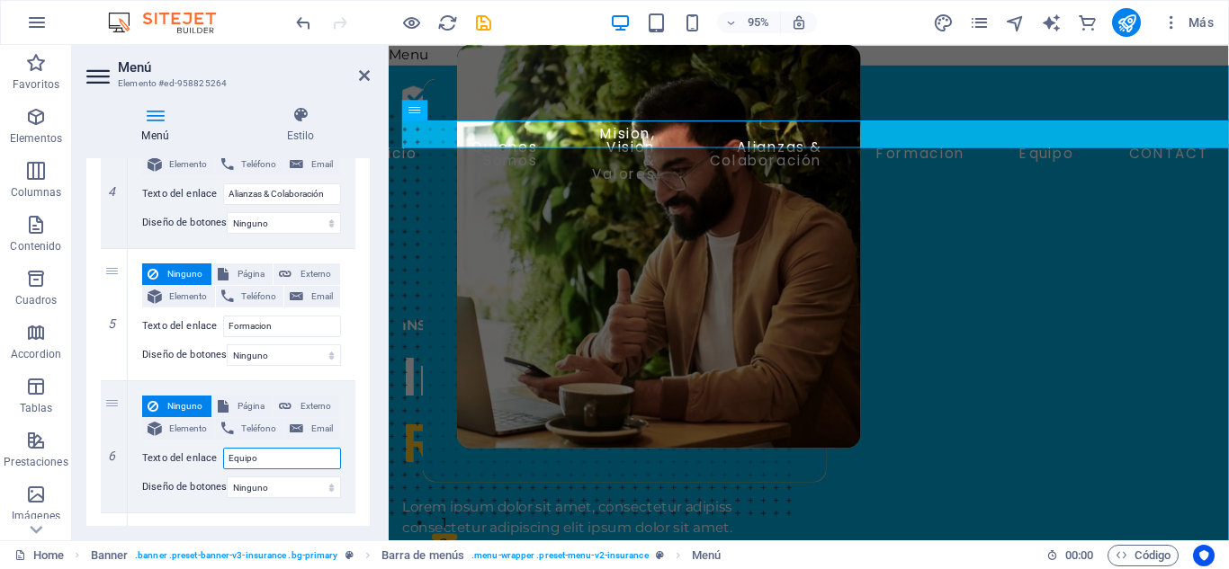
scroll to position [757, 0]
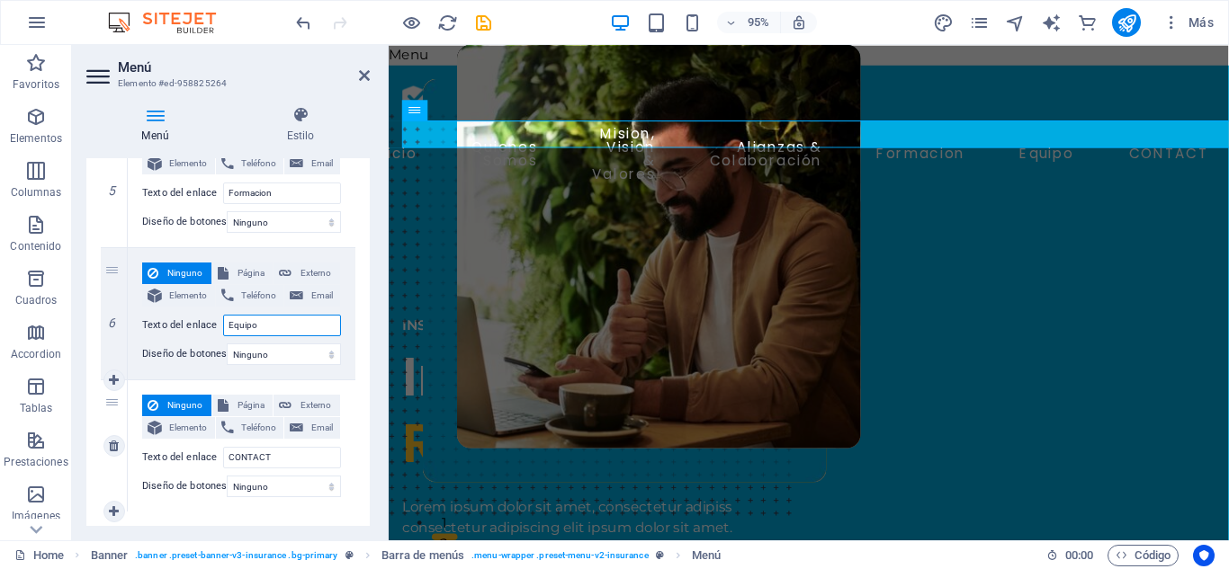
type input "Equipo"
click at [187, 403] on span "Ninguno" at bounding box center [185, 406] width 42 height 22
click at [284, 452] on input "CONTACT" at bounding box center [282, 458] width 118 height 22
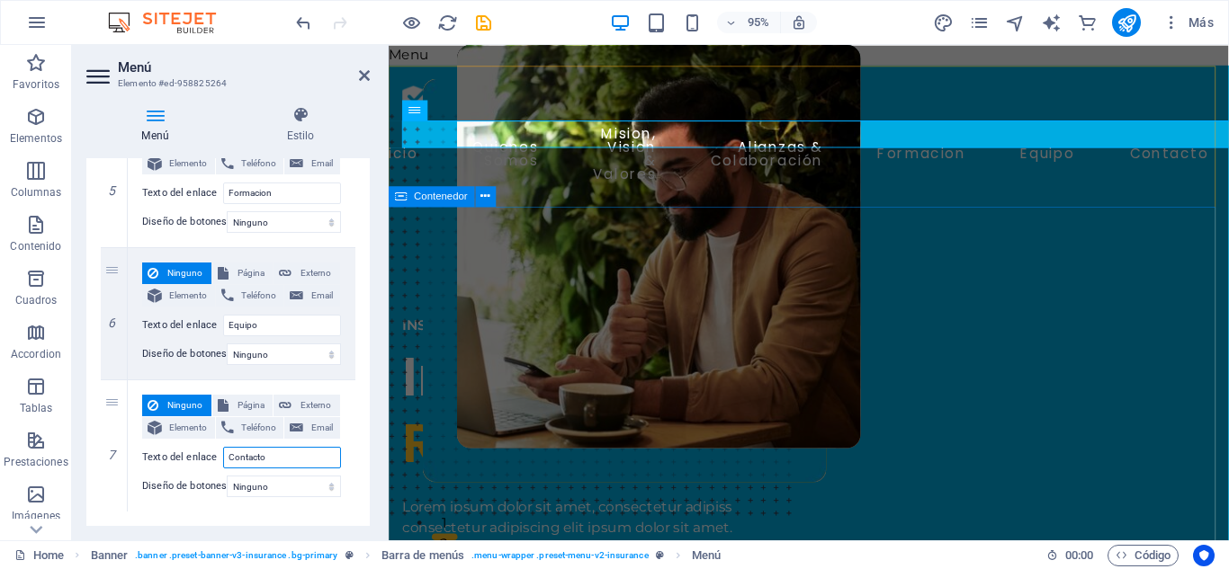
type input "Contacto"
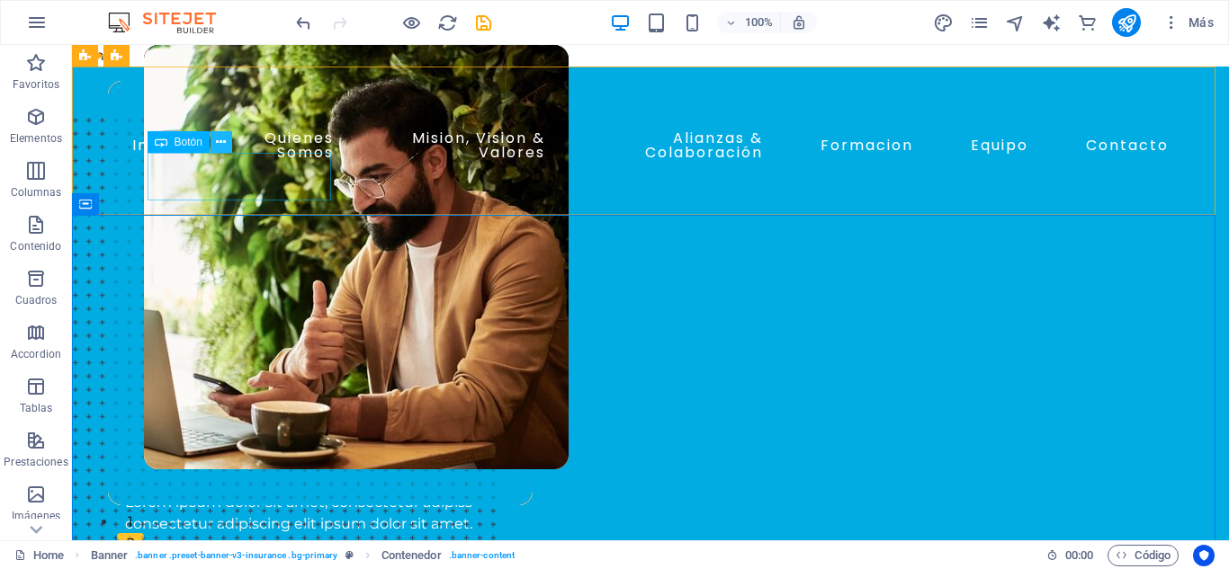
click at [220, 139] on icon at bounding box center [221, 142] width 10 height 19
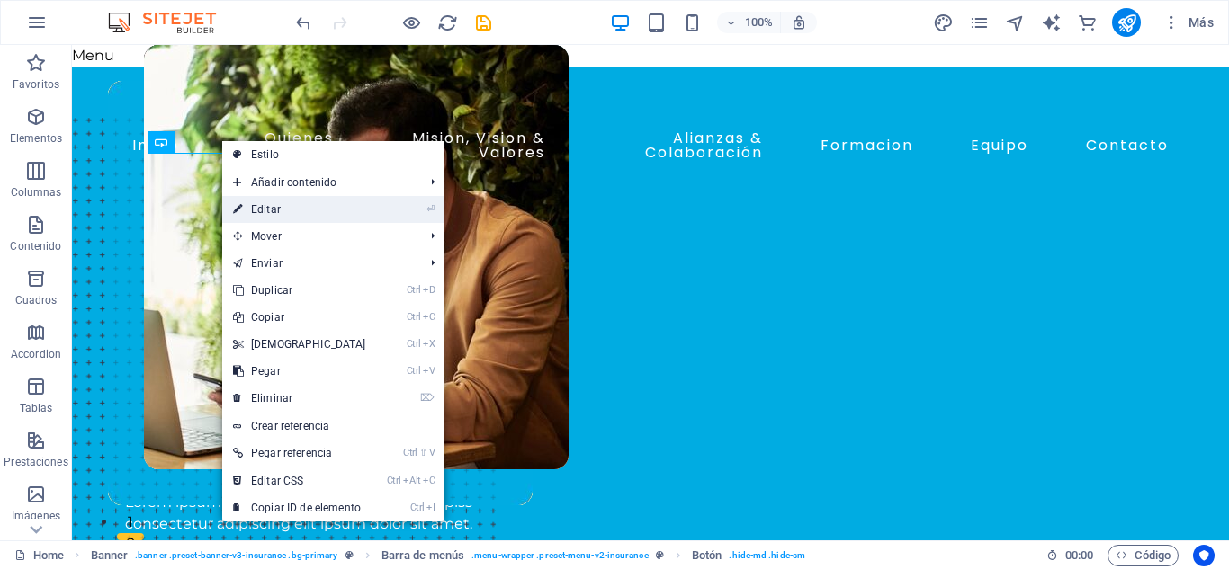
click at [273, 206] on link "⏎ Editar" at bounding box center [299, 209] width 155 height 27
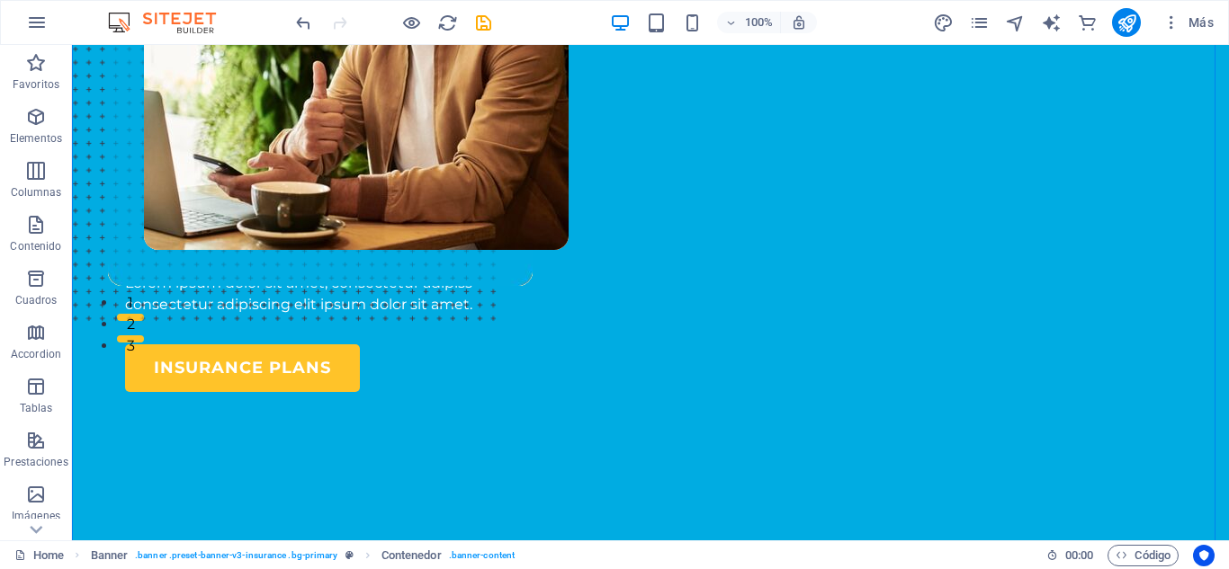
scroll to position [0, 0]
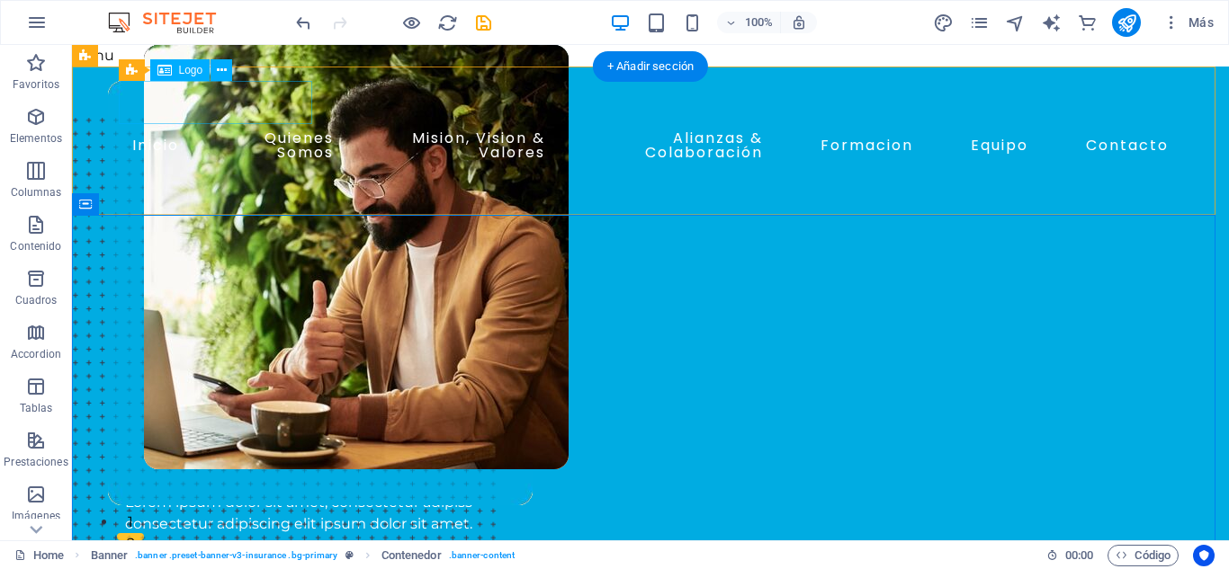
click at [250, 105] on div at bounding box center [650, 102] width 1051 height 43
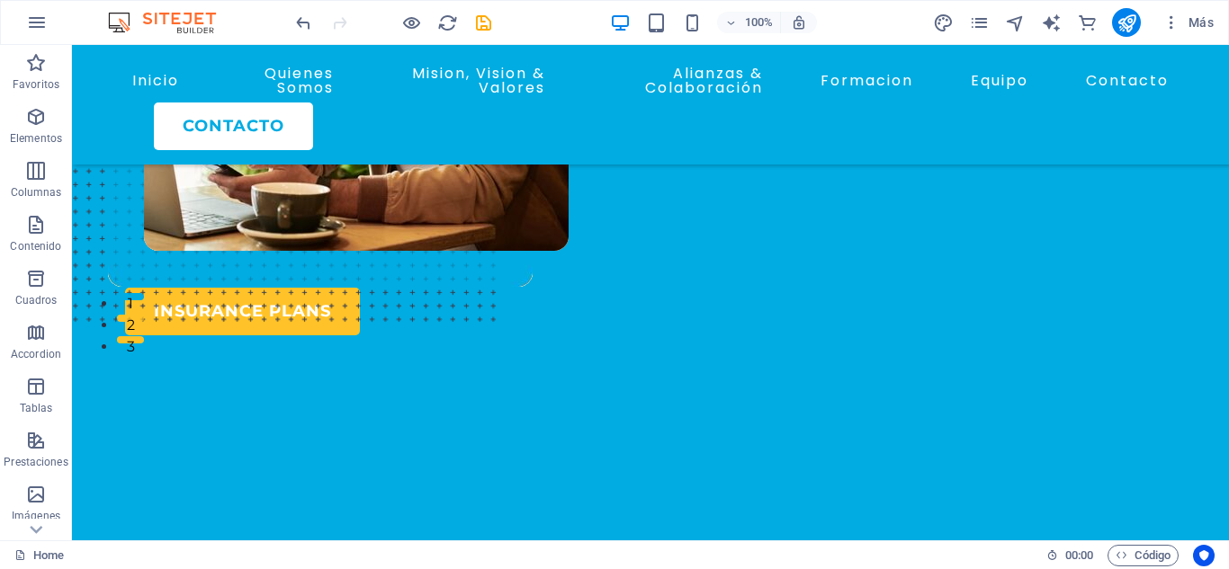
scroll to position [231, 0]
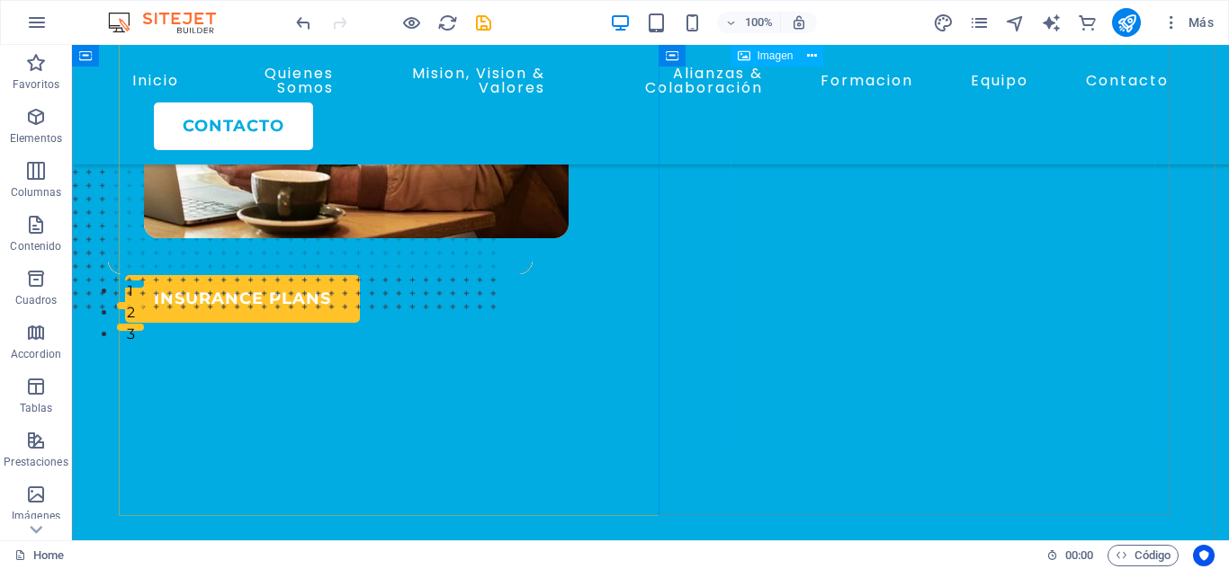
click at [569, 237] on figure at bounding box center [356, 26] width 425 height 424
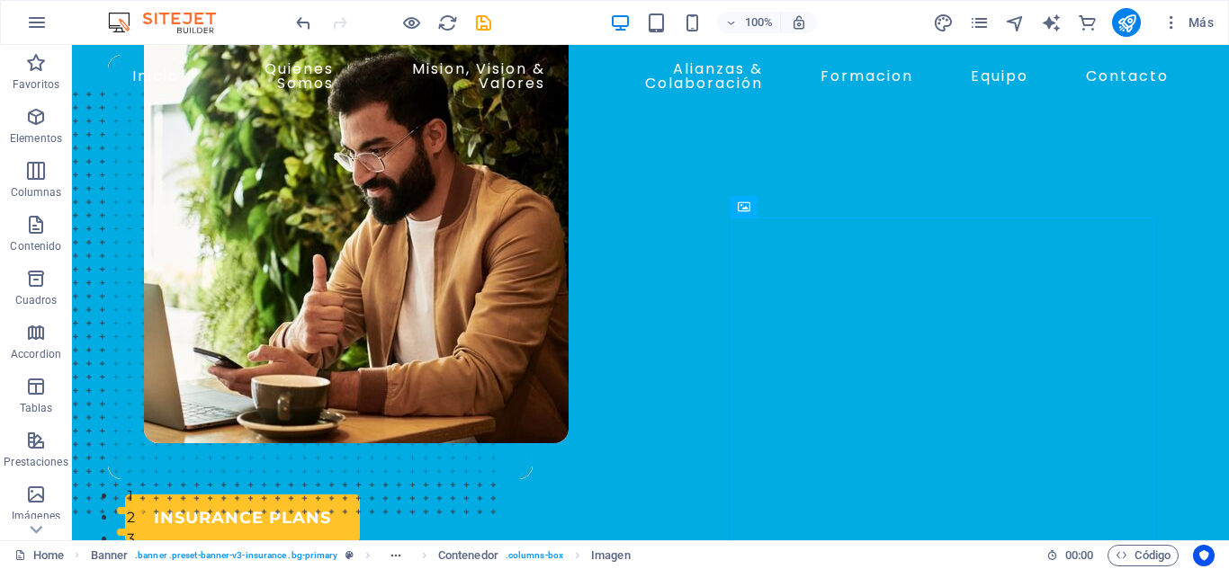
scroll to position [90, 0]
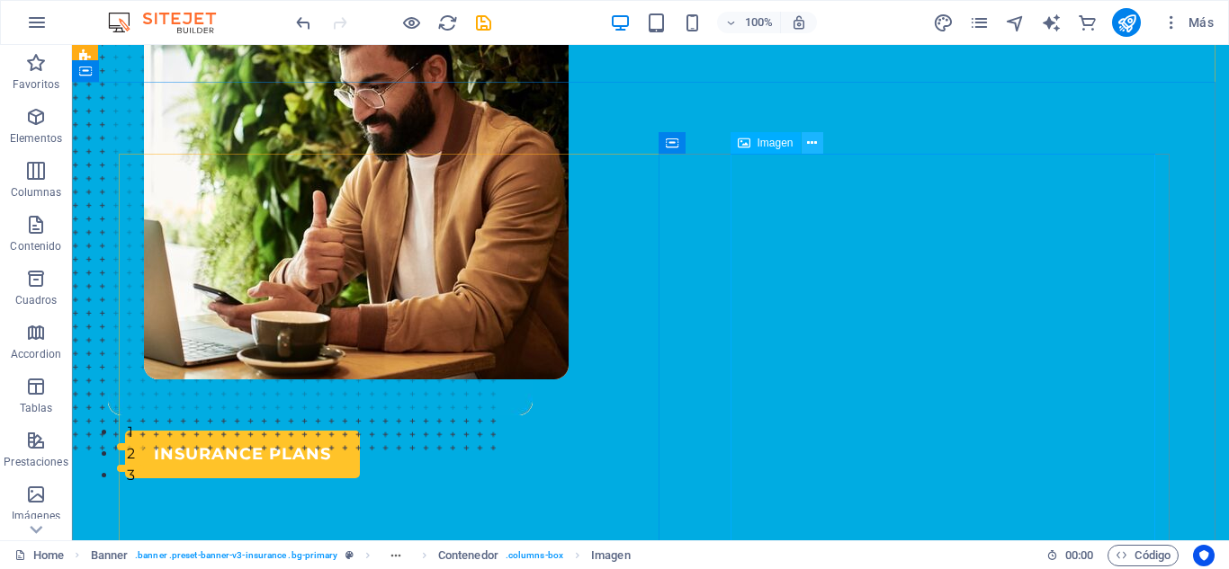
click at [808, 142] on icon at bounding box center [812, 143] width 10 height 19
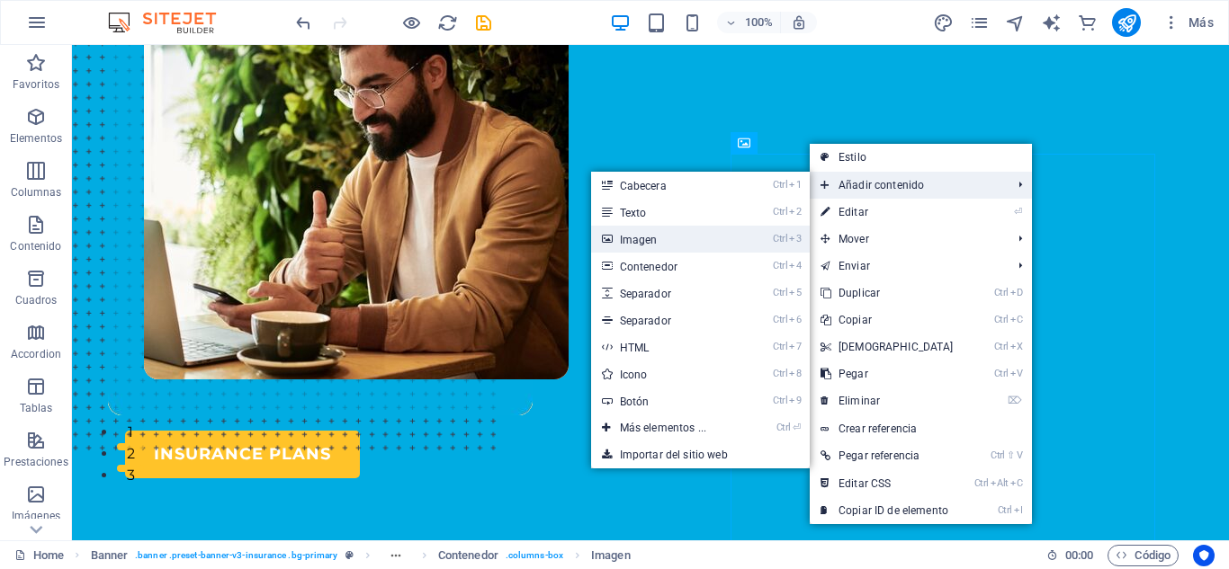
click at [657, 240] on link "Ctrl 3 Imagen" at bounding box center [666, 239] width 151 height 27
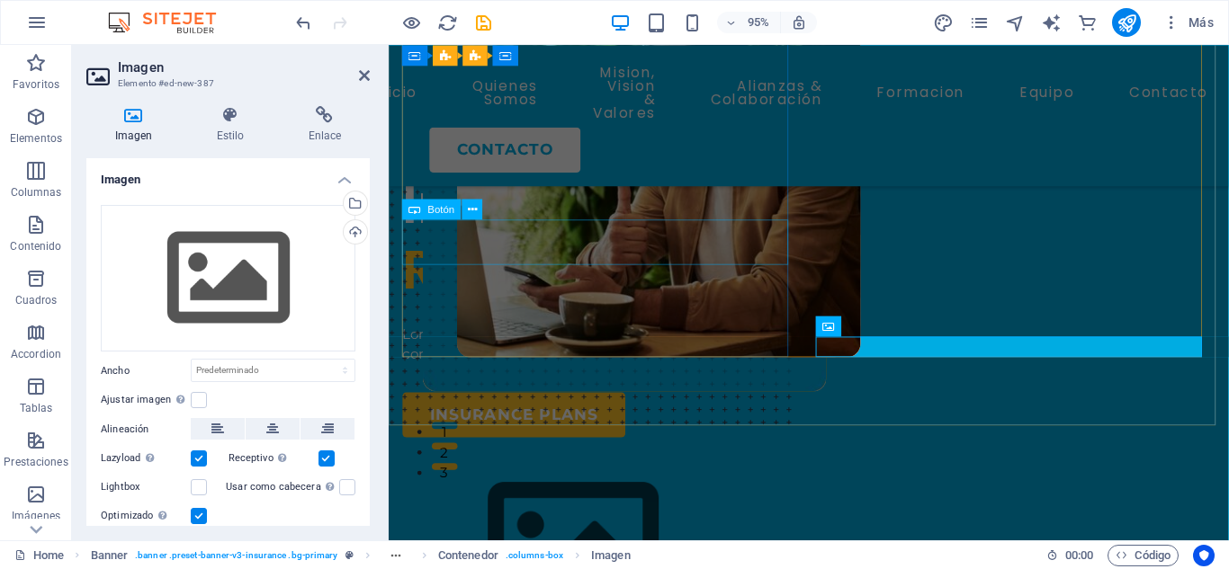
scroll to position [431, 0]
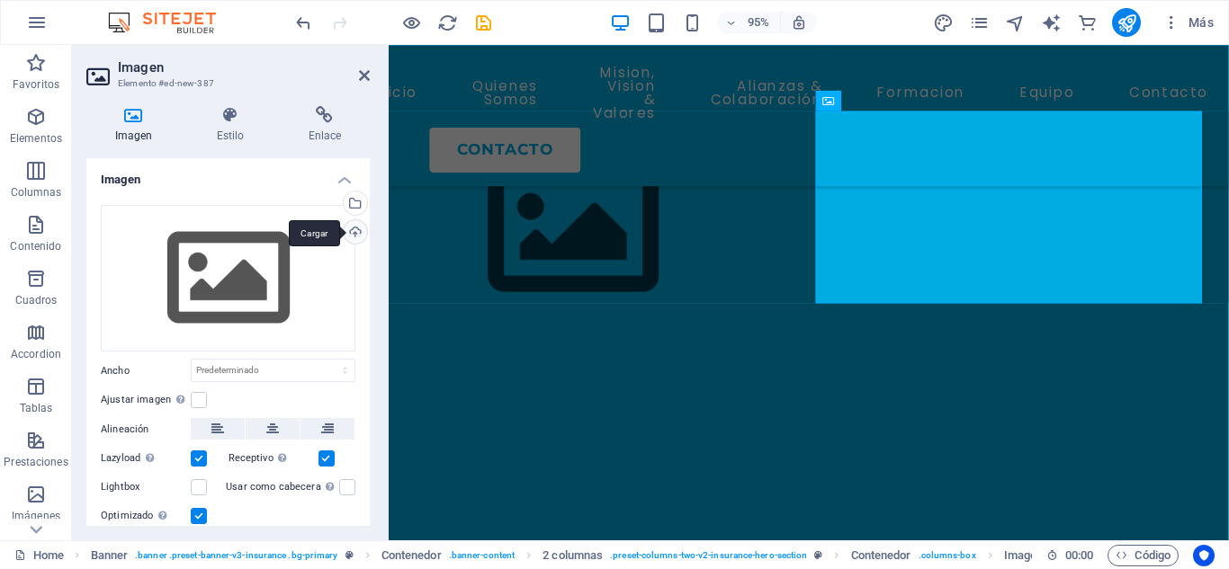
click at [352, 231] on div "Cargar" at bounding box center [353, 233] width 27 height 27
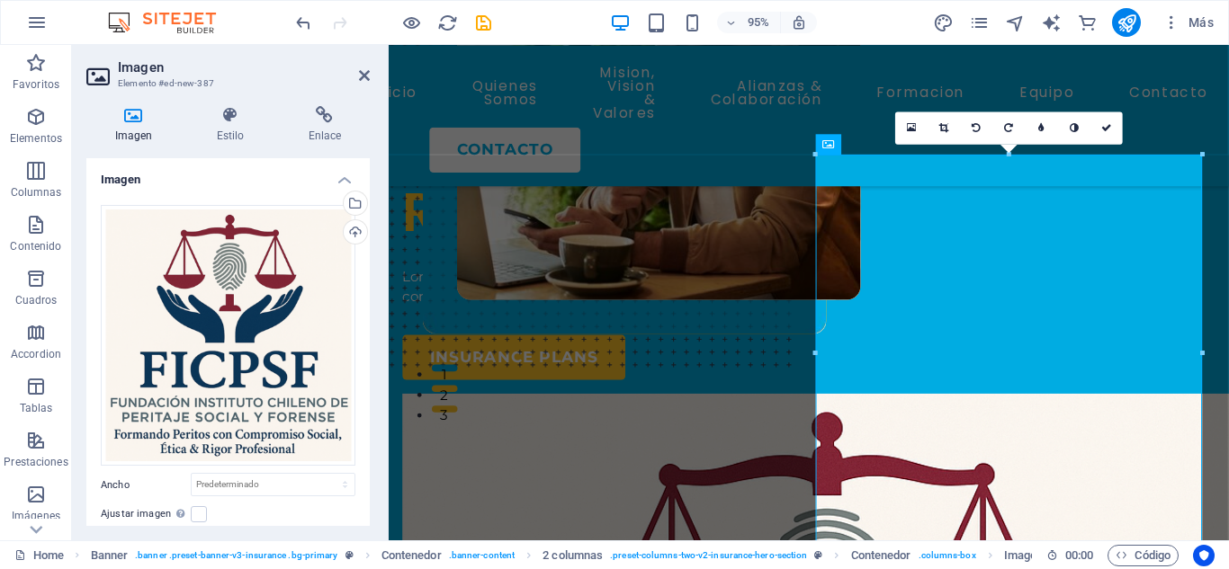
scroll to position [183, 0]
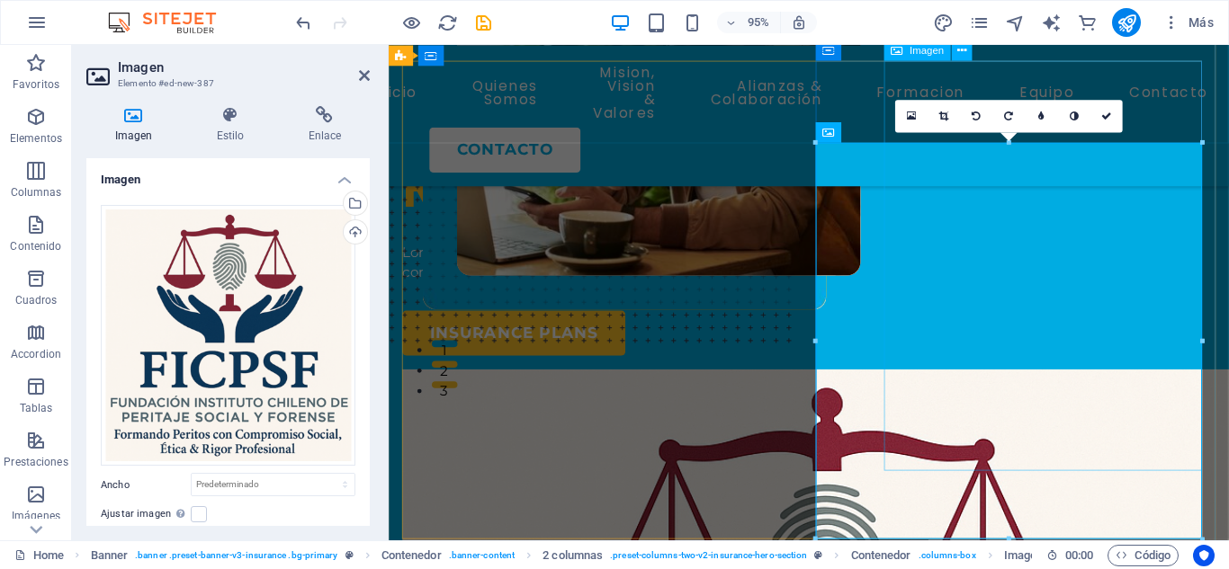
click at [885, 258] on figure at bounding box center [673, 87] width 425 height 450
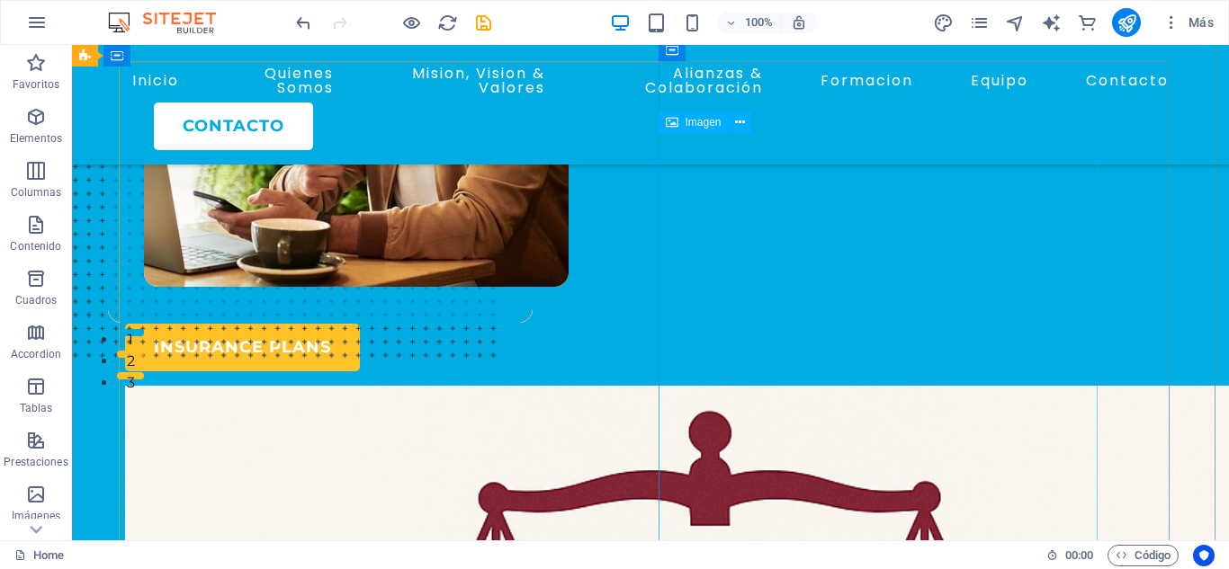
click at [955, 313] on figure at bounding box center [614, 146] width 1085 height 424
click at [904, 322] on figure at bounding box center [650, 110] width 1085 height 424
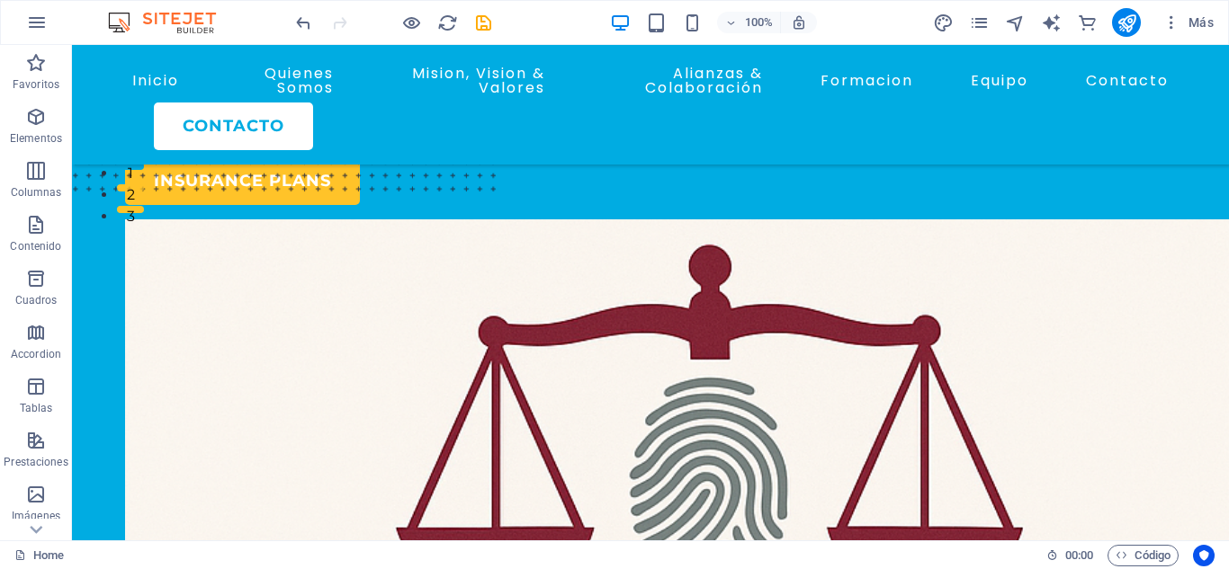
scroll to position [388, 0]
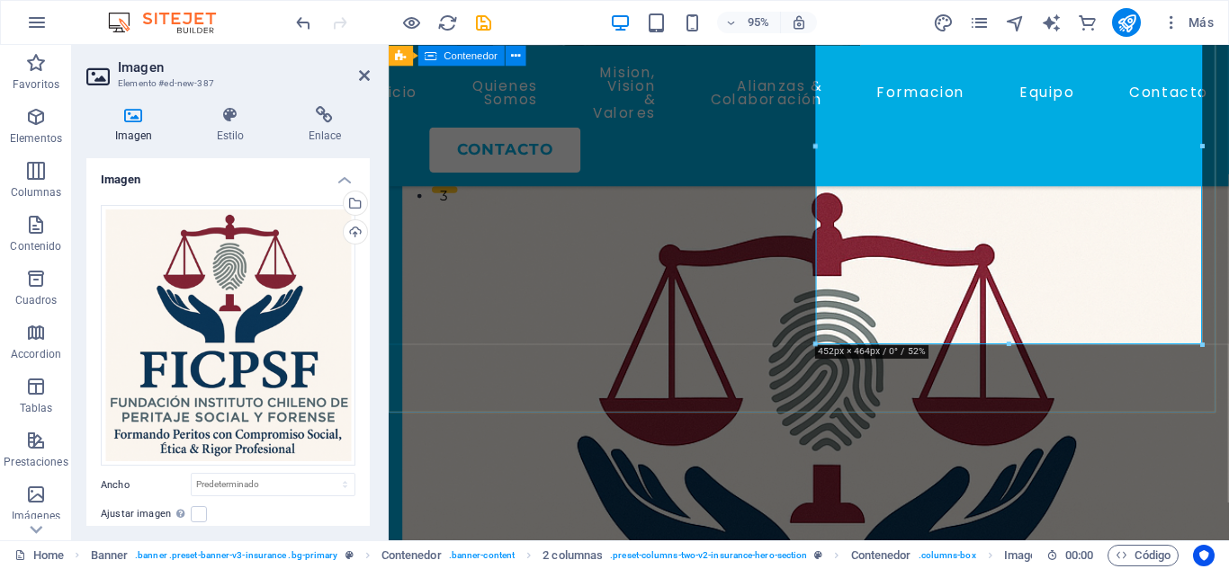
drag, startPoint x: 1397, startPoint y: 392, endPoint x: 1043, endPoint y: 381, distance: 353.7
click at [1048, 411] on div "INSURANCE COMPANY Insuring More Responsibly Lorem ipsum dolor sit amet, consect…" at bounding box center [831, 218] width 884 height 1078
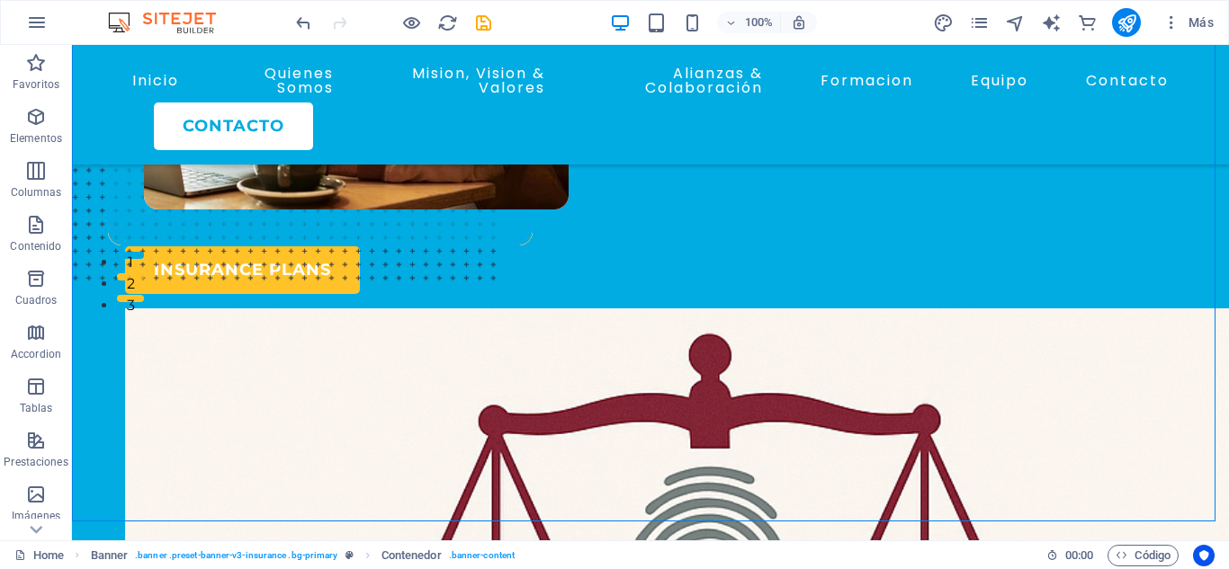
scroll to position [298, 0]
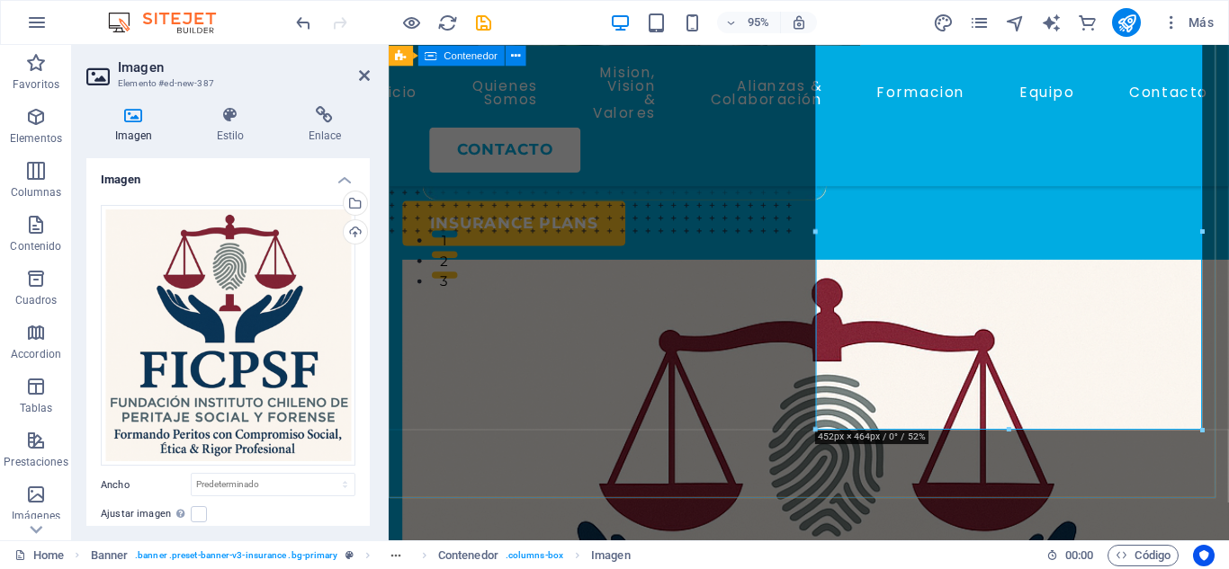
drag, startPoint x: 1398, startPoint y: 477, endPoint x: 1043, endPoint y: 470, distance: 355.4
drag, startPoint x: 1400, startPoint y: 476, endPoint x: 1043, endPoint y: 470, distance: 357.2
drag, startPoint x: 1204, startPoint y: 475, endPoint x: 827, endPoint y: 470, distance: 377.0
drag, startPoint x: 1205, startPoint y: 476, endPoint x: 827, endPoint y: 462, distance: 378.1
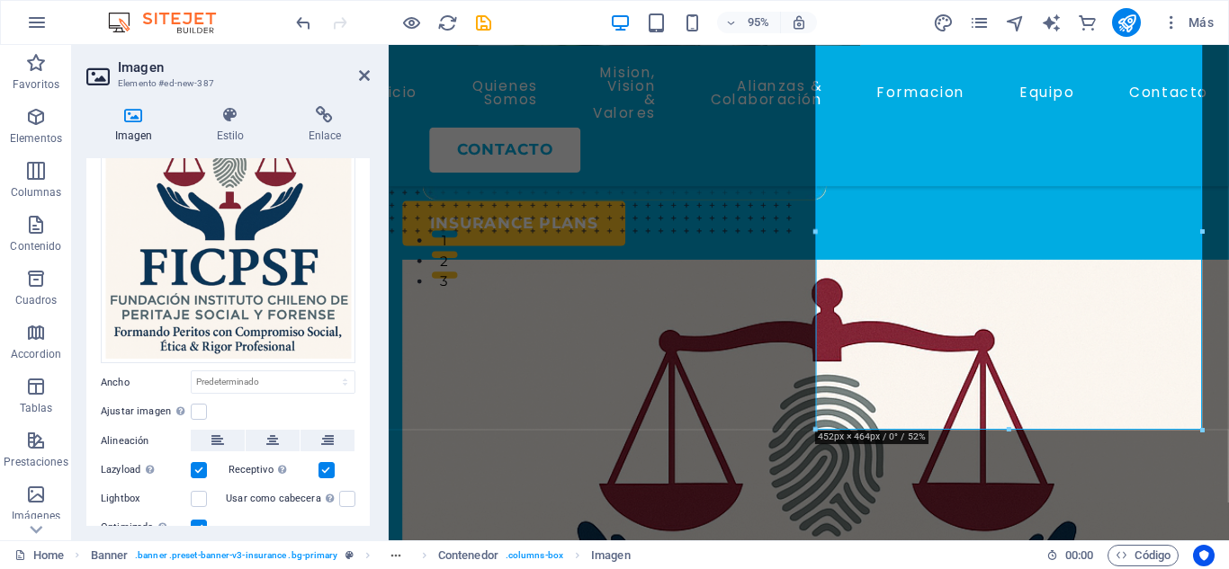
scroll to position [106, 0]
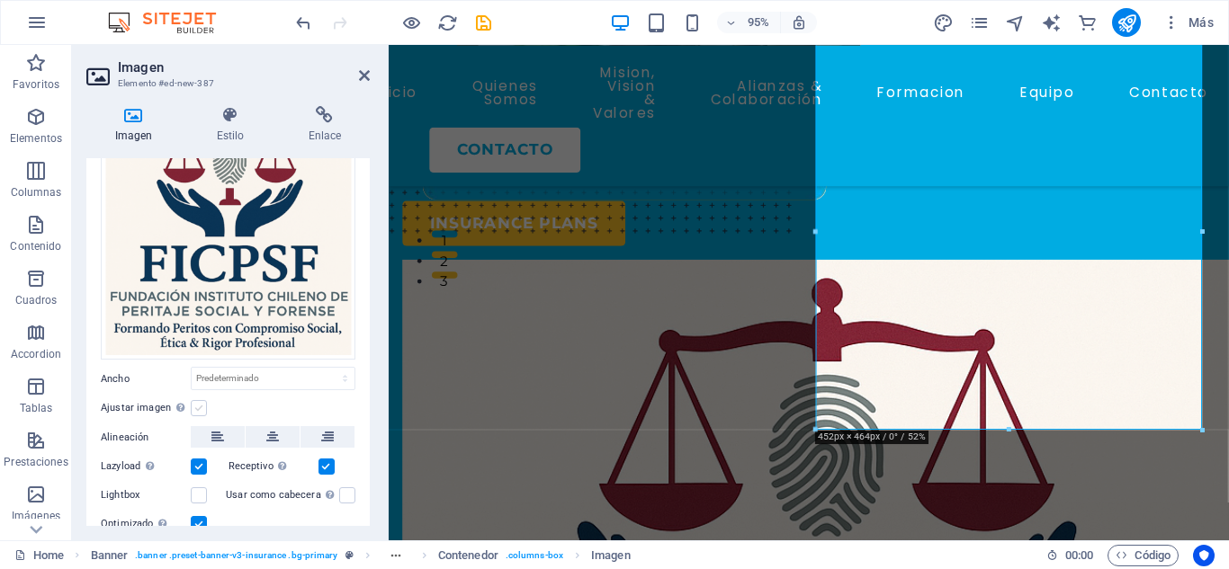
click at [197, 410] on label at bounding box center [199, 408] width 16 height 16
click at [0, 0] on input "Ajustar imagen Ajustar imagen automáticamente a un ancho y alto fijo" at bounding box center [0, 0] width 0 height 0
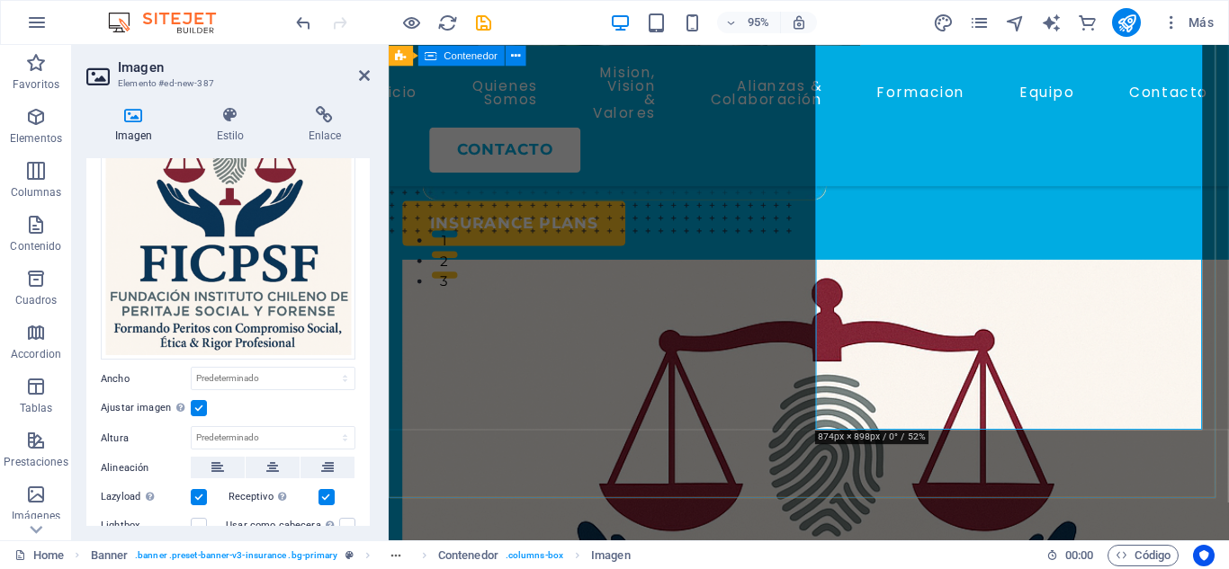
click at [619, 481] on div "INSURANCE COMPANY Insuring More Responsibly Lorem ipsum dolor sit amet, consect…" at bounding box center [831, 308] width 884 height 1078
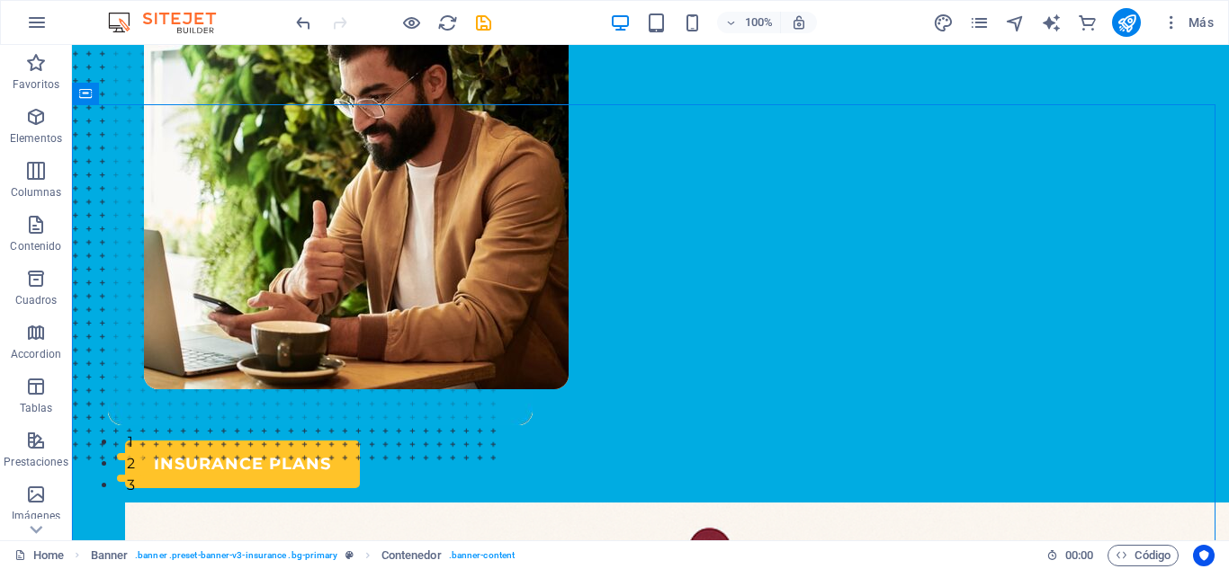
scroll to position [67, 0]
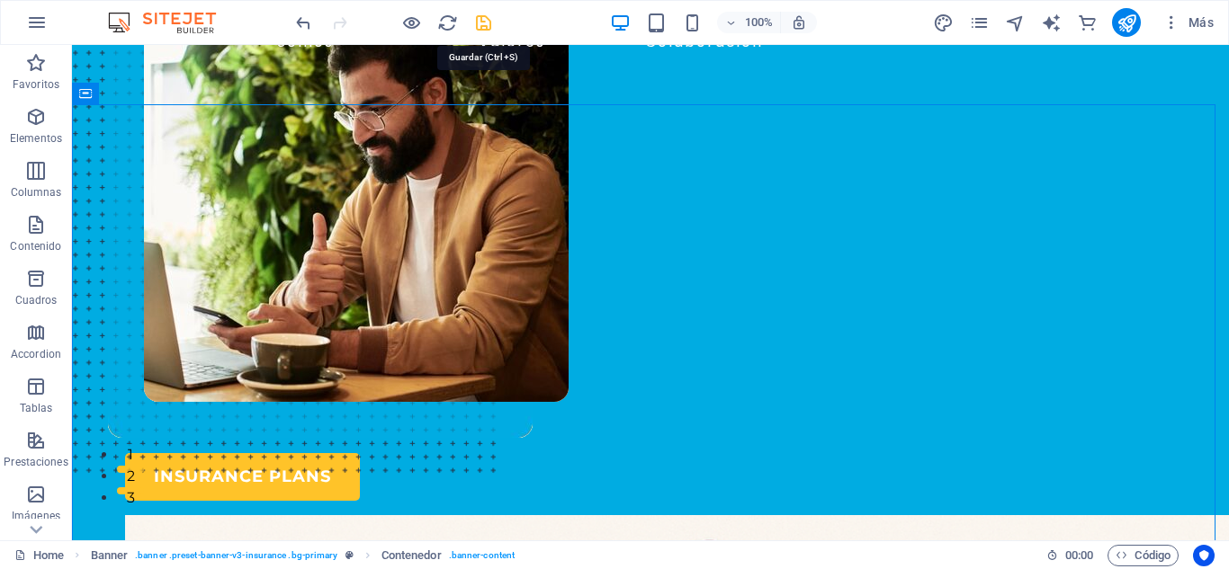
click at [486, 25] on icon "save" at bounding box center [483, 23] width 21 height 21
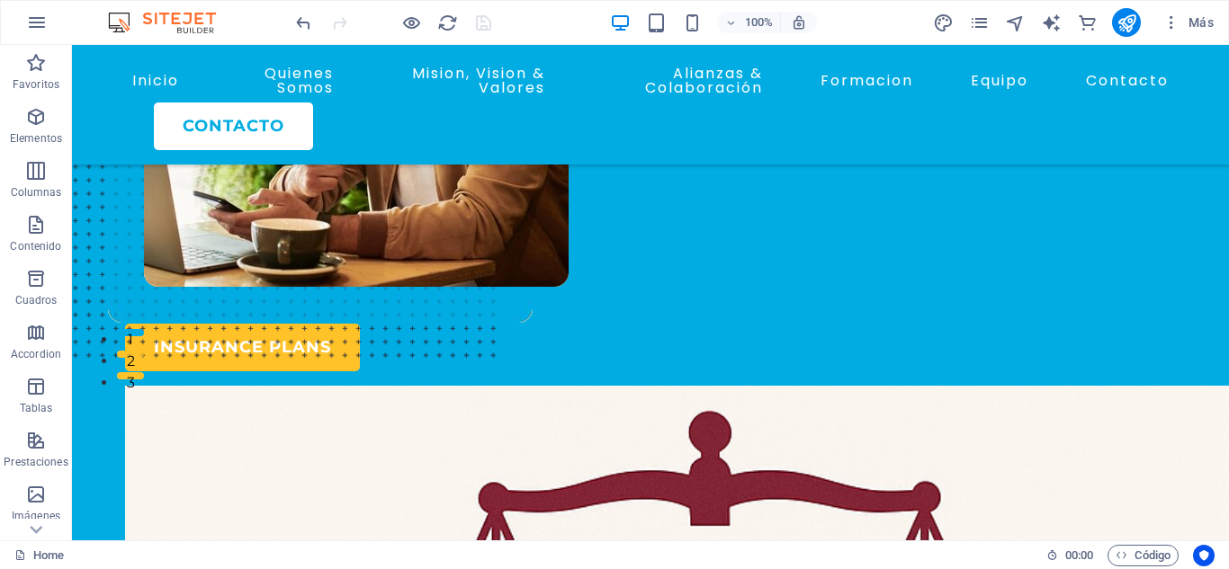
scroll to position [170, 0]
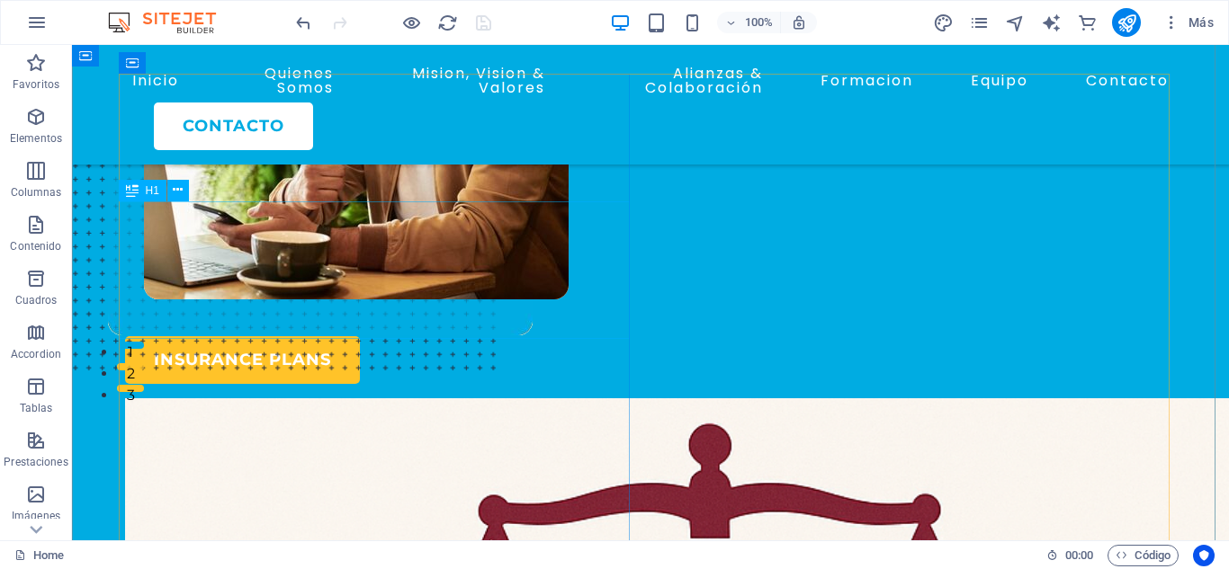
click at [325, 225] on div "Insuring More Responsibly" at bounding box center [380, 173] width 511 height 139
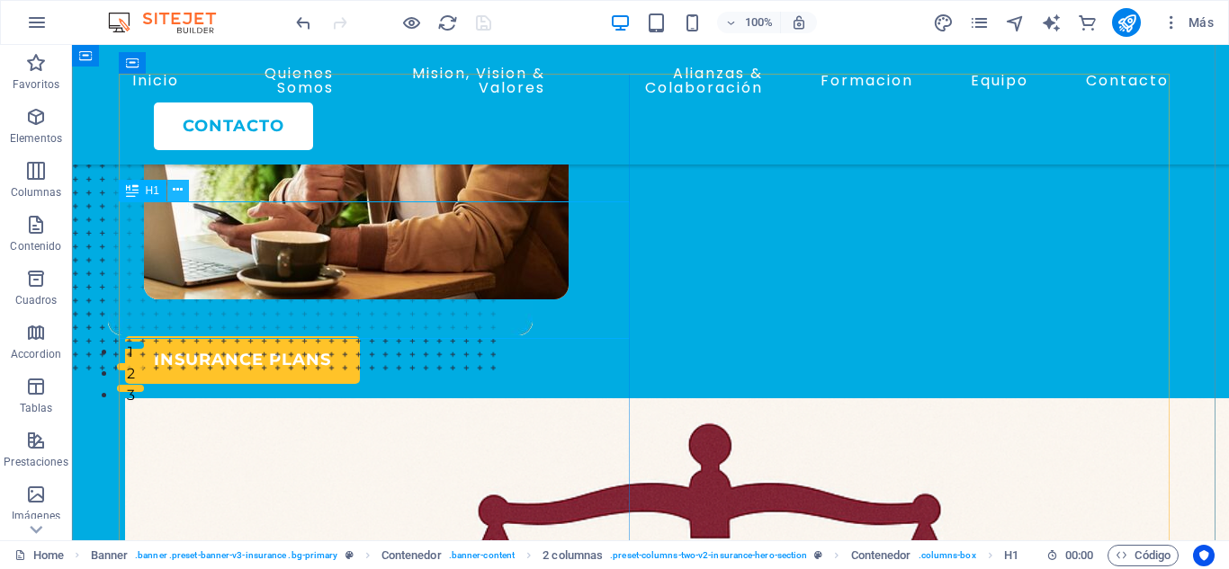
click at [181, 185] on icon at bounding box center [178, 190] width 10 height 19
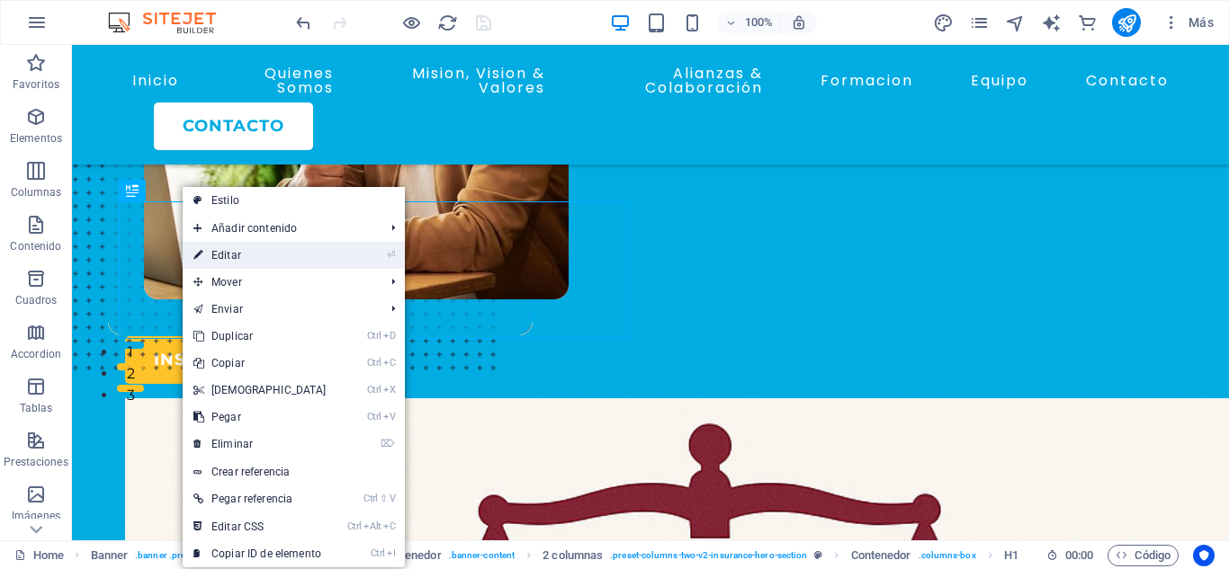
click at [229, 255] on link "⏎ Editar" at bounding box center [260, 255] width 155 height 27
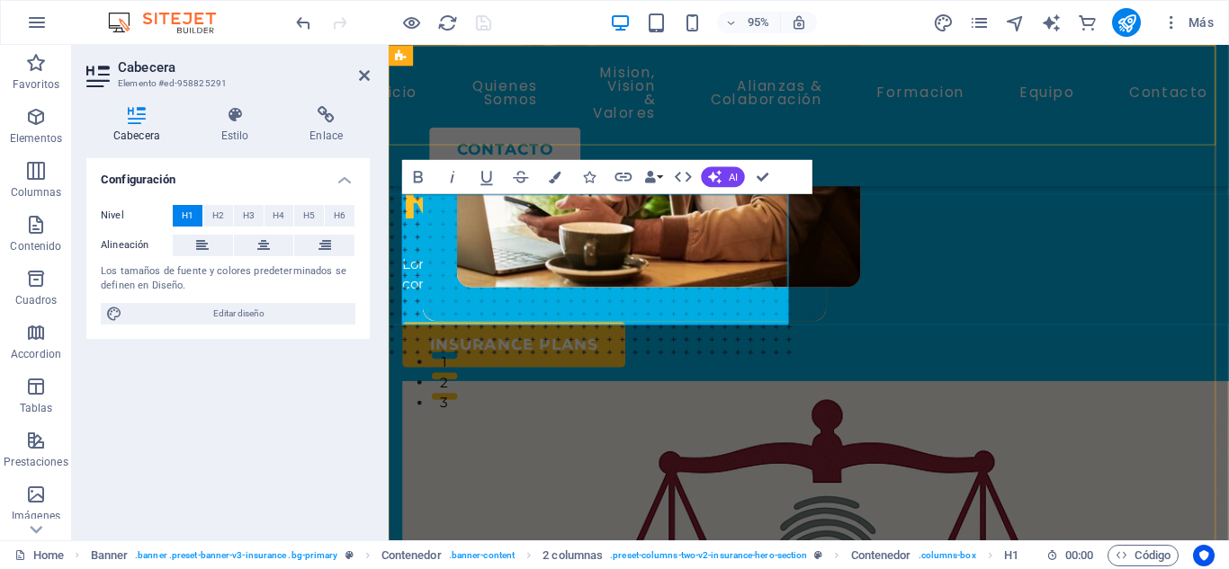
click at [965, 130] on div "Inicio Quienes Somos Mision, Vision & Valores Alianzas & Colaboración Formacion…" at bounding box center [831, 119] width 884 height 148
